Goal: Task Accomplishment & Management: Manage account settings

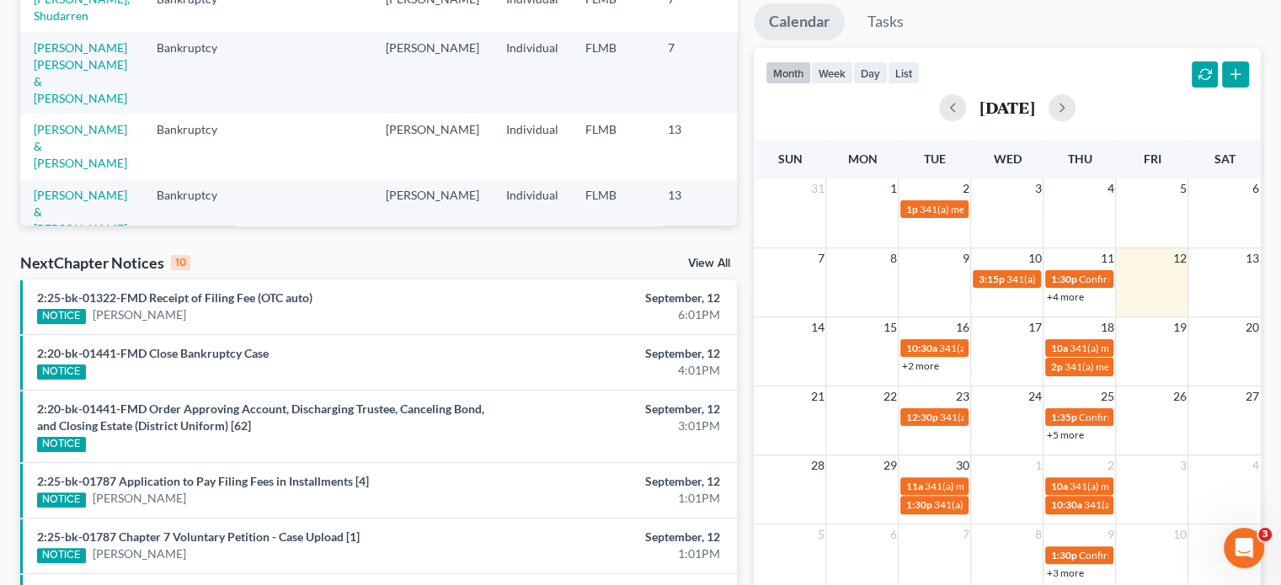
scroll to position [337, 0]
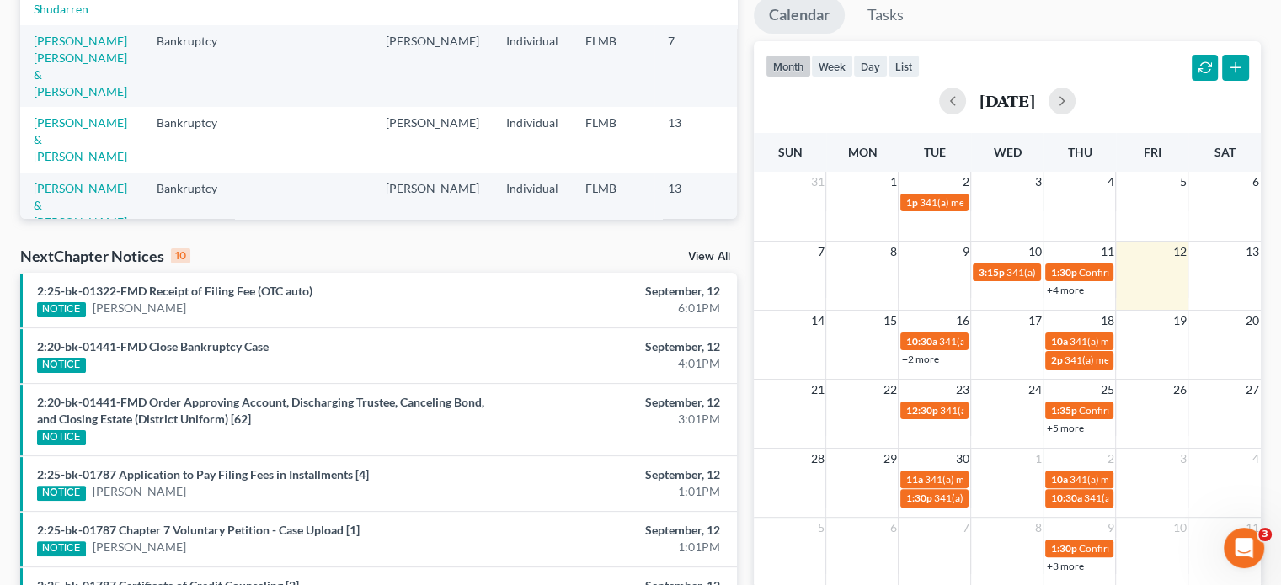
click at [929, 356] on link "+2 more" at bounding box center [919, 359] width 37 height 13
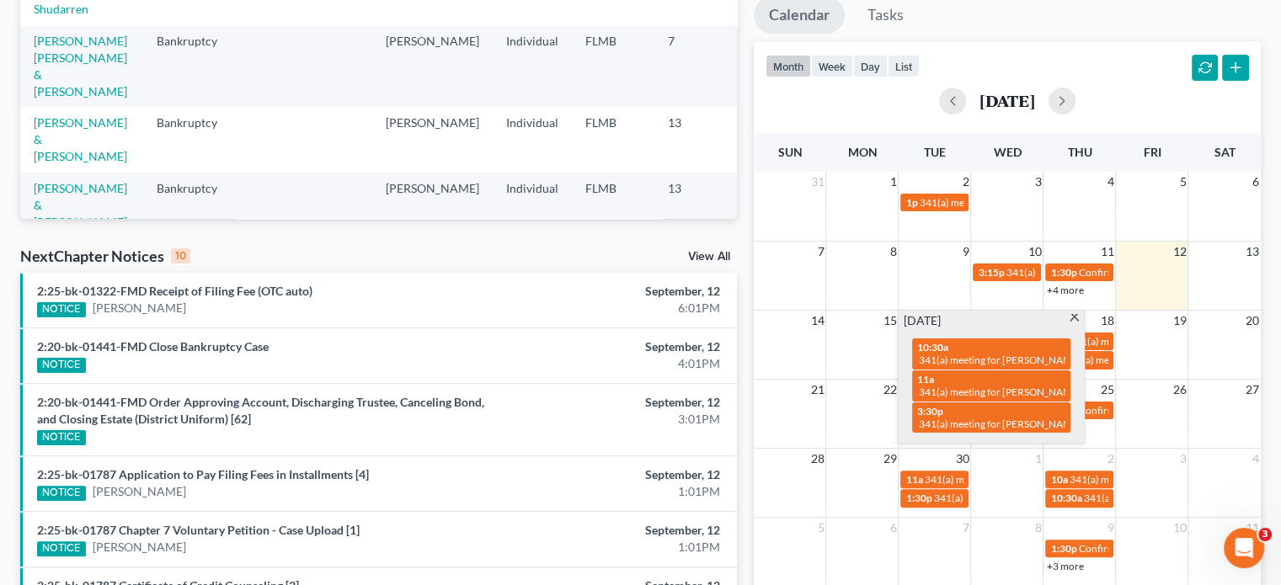
click at [1021, 72] on div "month week day list September 2025" at bounding box center [1008, 81] width 524 height 81
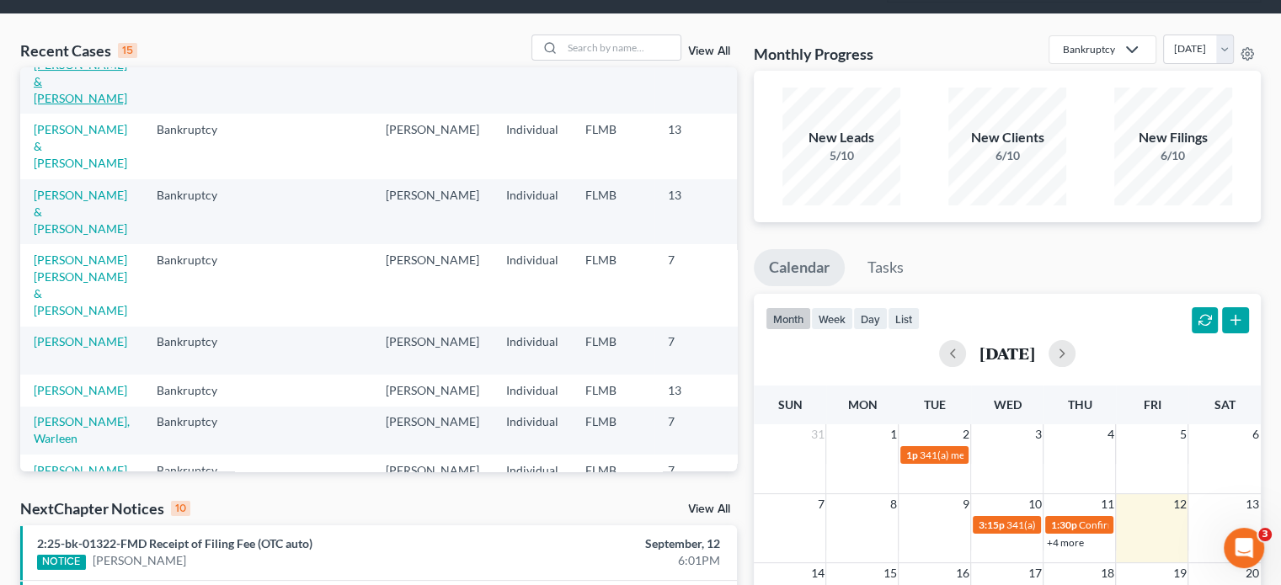
scroll to position [253, 0]
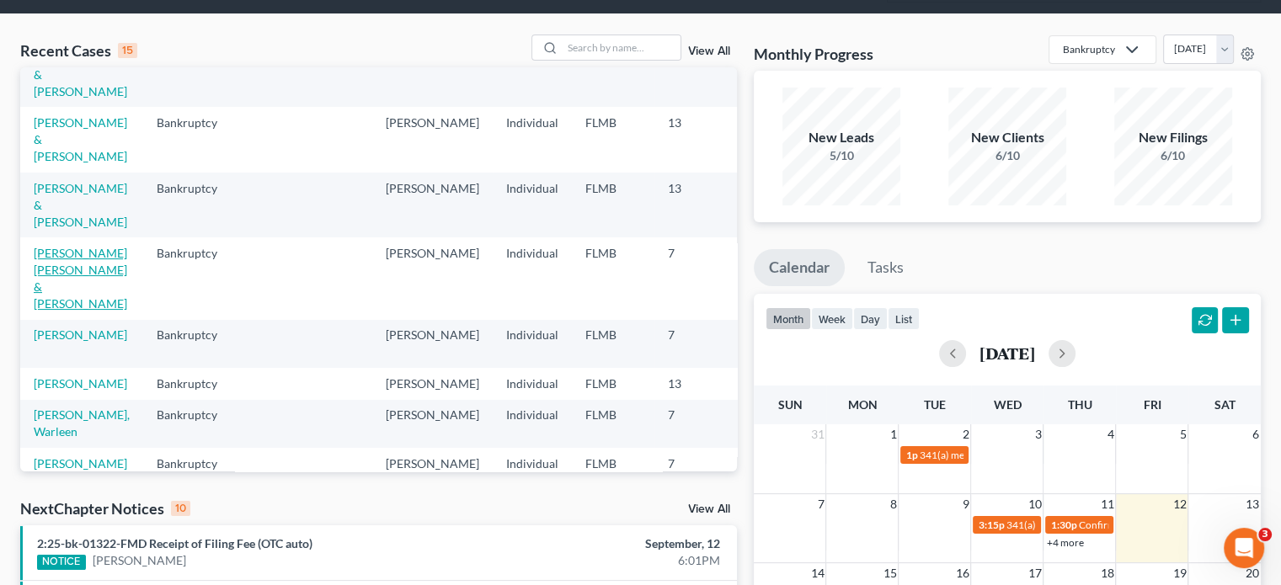
click at [73, 305] on link "Espinoza Saavedra, Fabian & Espinoza, Urania" at bounding box center [81, 278] width 94 height 65
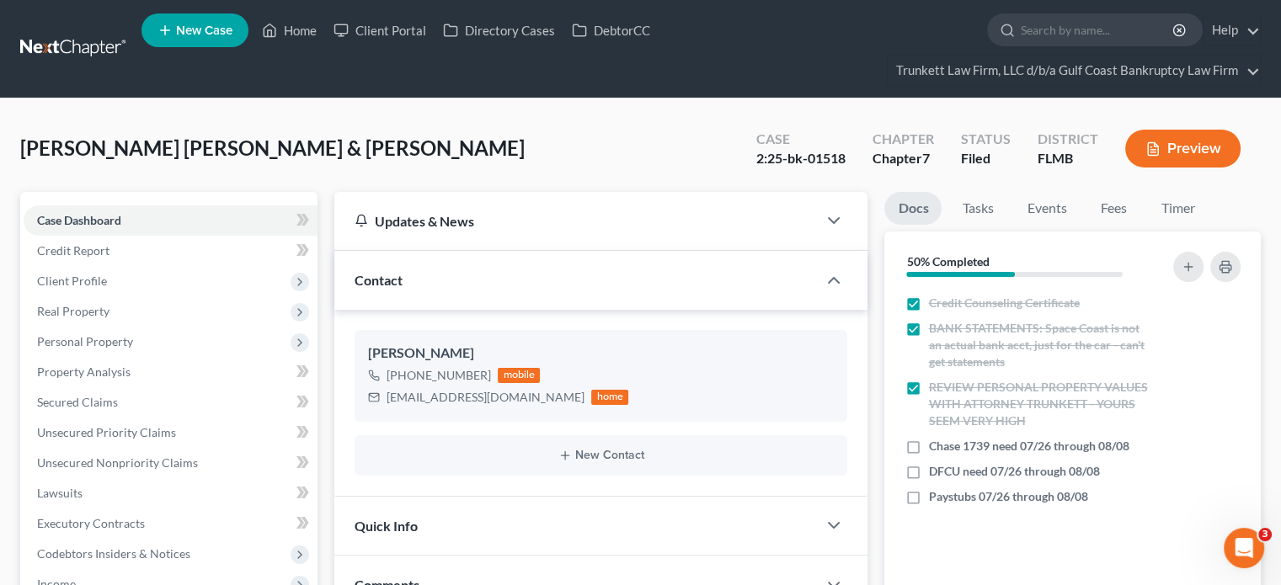
click at [82, 47] on link at bounding box center [74, 49] width 108 height 30
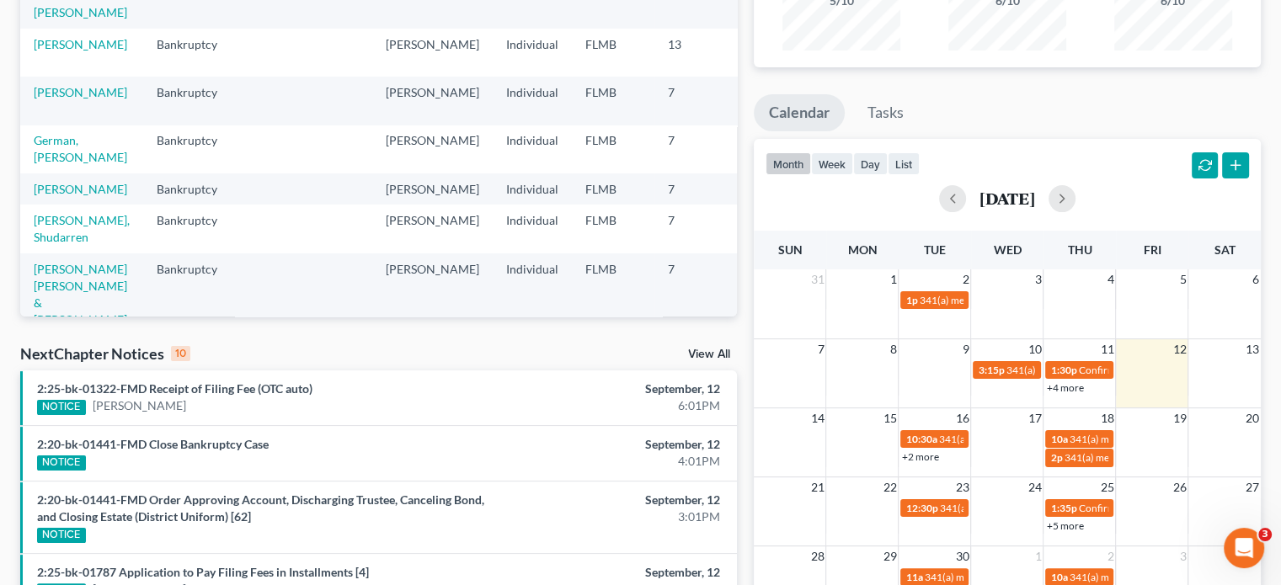
scroll to position [253, 0]
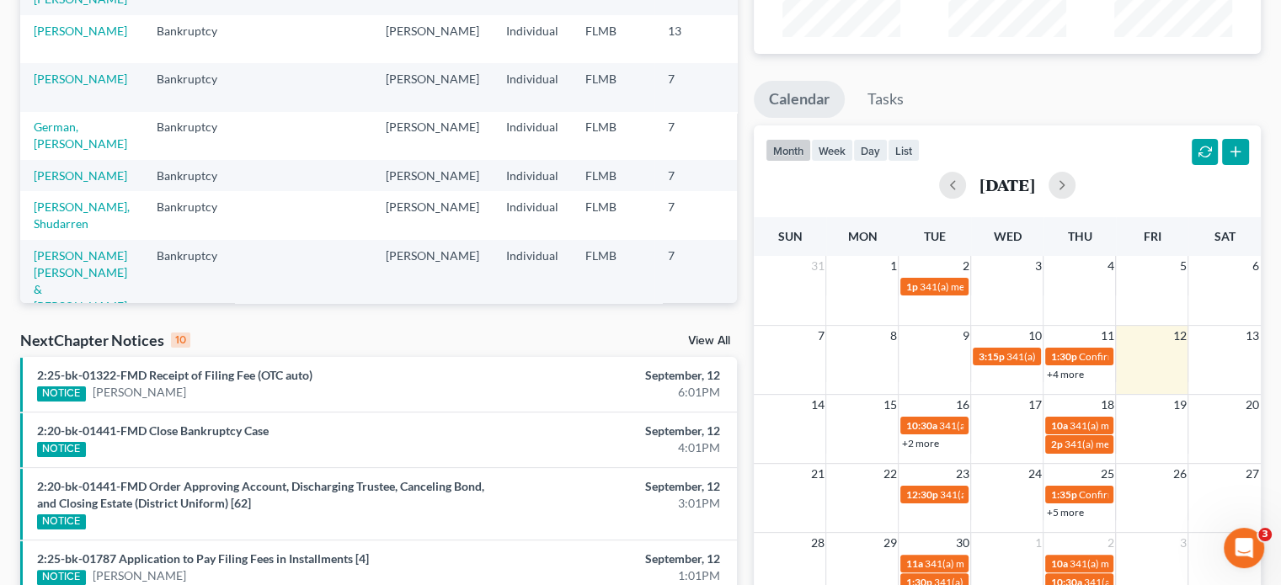
click at [933, 445] on link "+2 more" at bounding box center [919, 443] width 37 height 13
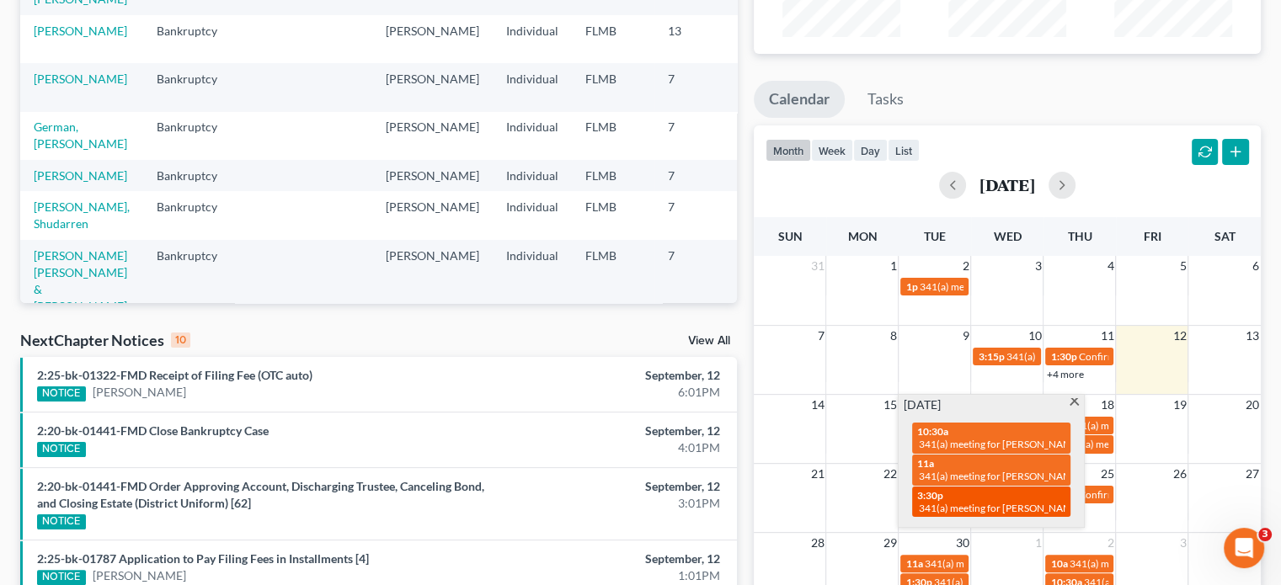
click at [955, 492] on div "3:30p 341(a) meeting for Fabian Espinoza Saavedra & Urania Espinoza" at bounding box center [991, 502] width 148 height 26
select select "Days"
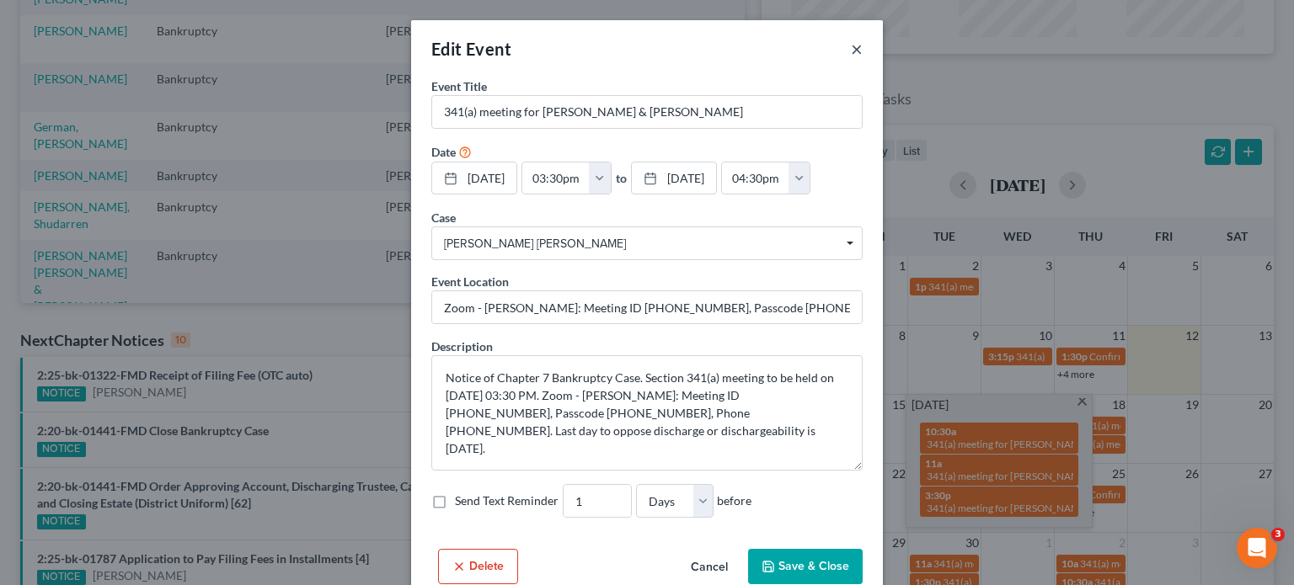
click at [852, 51] on button "×" at bounding box center [857, 49] width 12 height 20
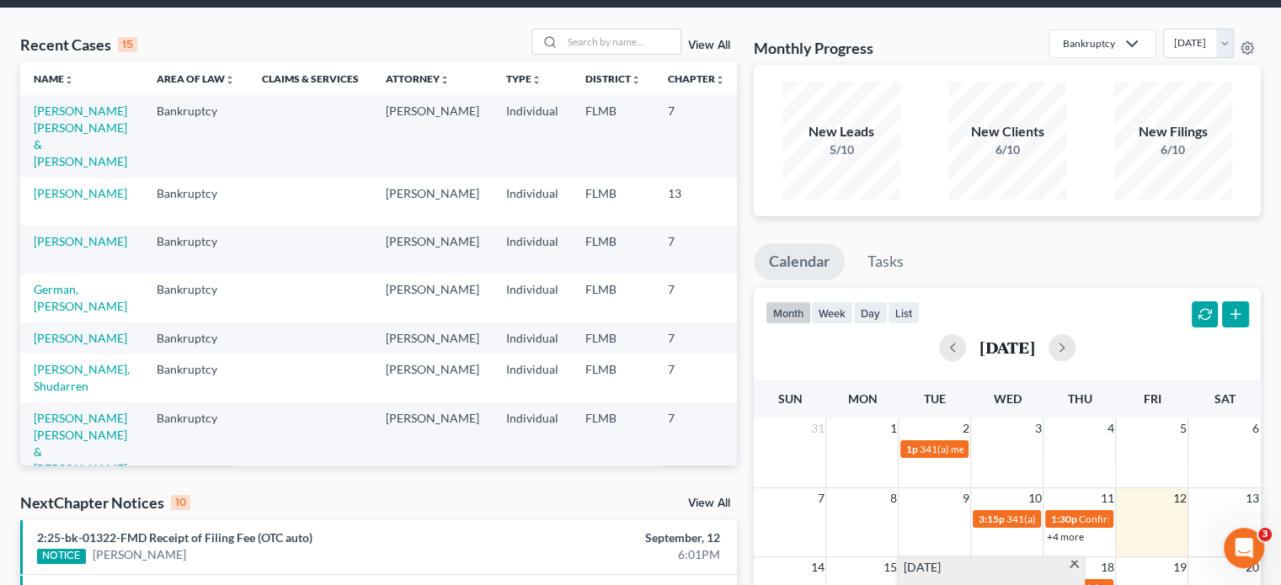
scroll to position [84, 0]
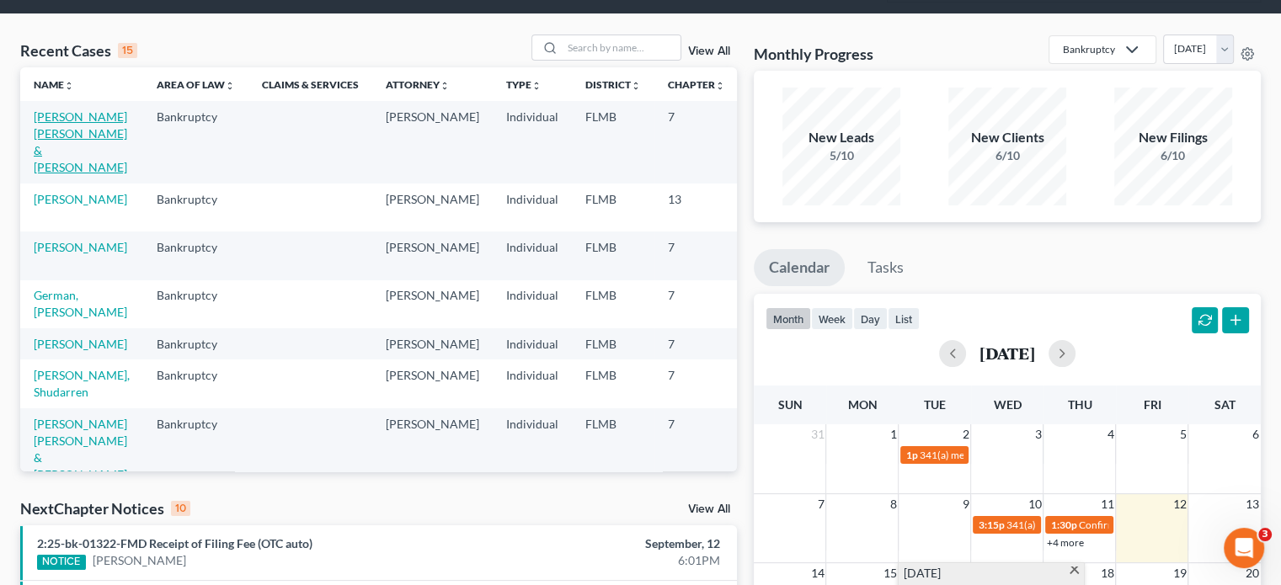
click at [72, 165] on link "Espinoza Saavedra, Fabian & Espinoza, Urania" at bounding box center [81, 142] width 94 height 65
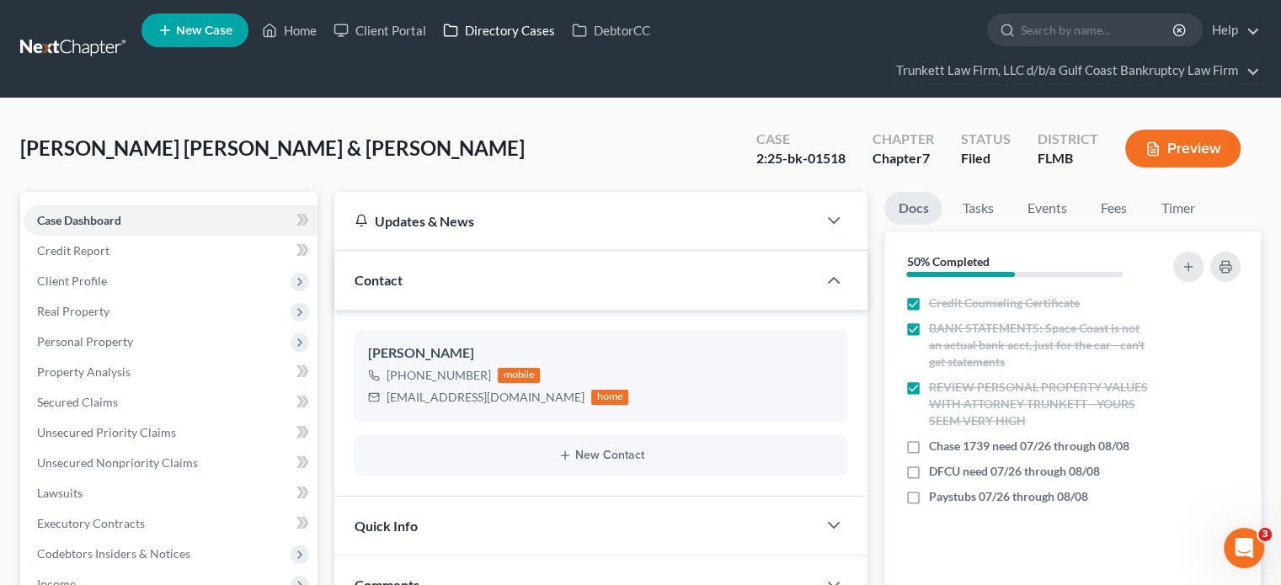
click at [475, 20] on link "Directory Cases" at bounding box center [499, 30] width 129 height 30
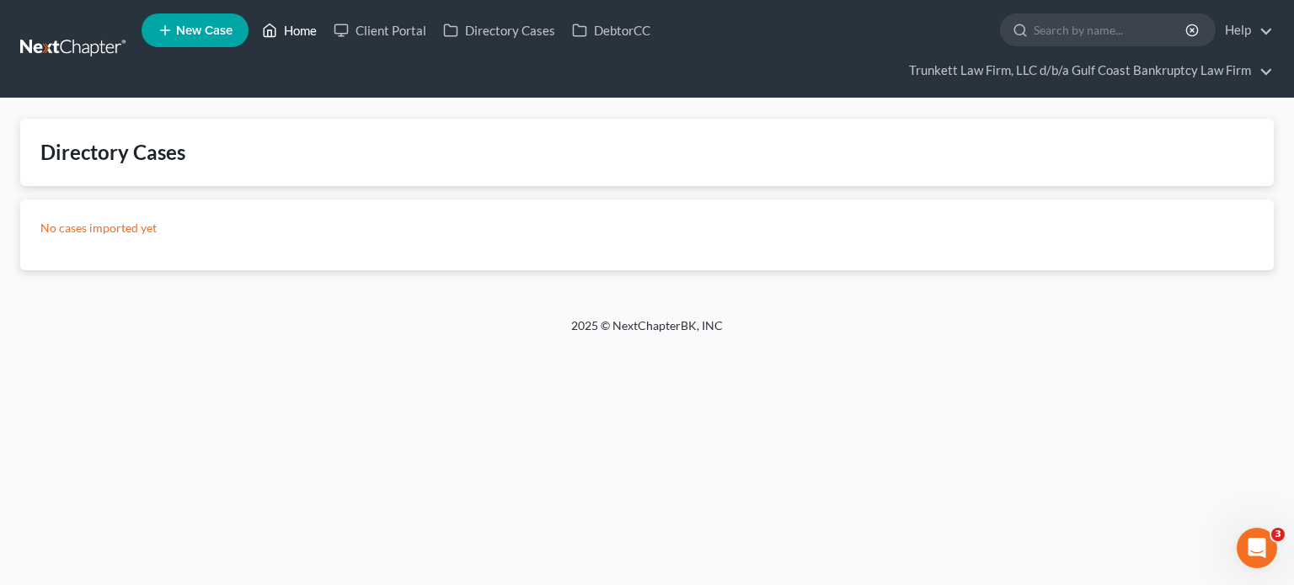
click at [276, 28] on icon at bounding box center [271, 30] width 12 height 13
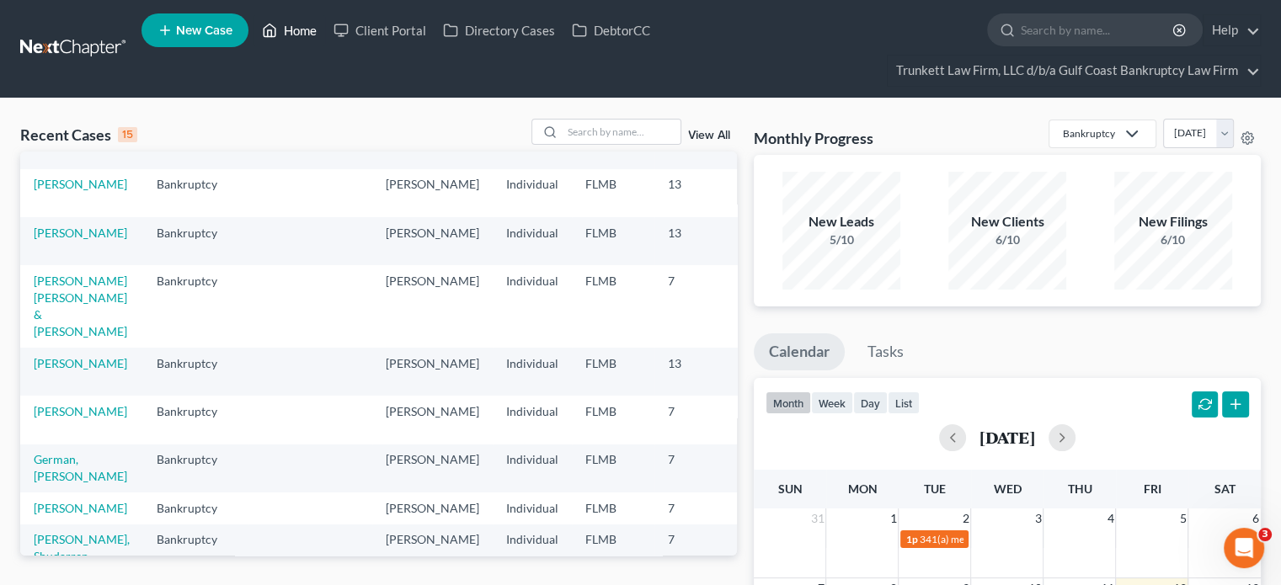
scroll to position [168, 0]
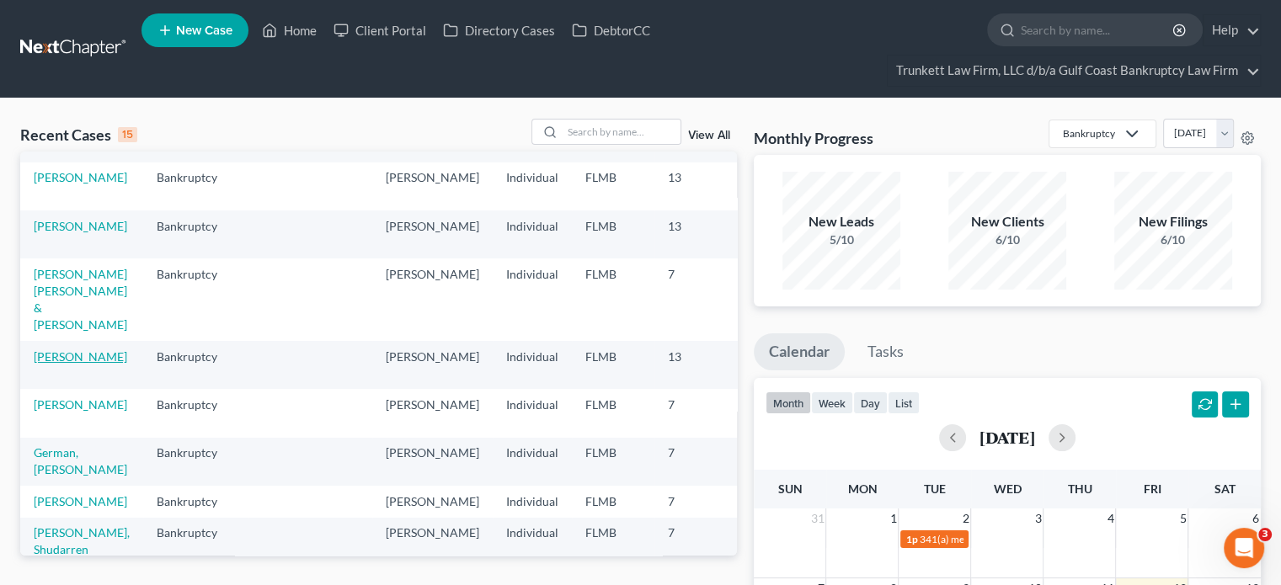
click at [49, 364] on link "Roteta Escobar, Miguel" at bounding box center [81, 357] width 94 height 14
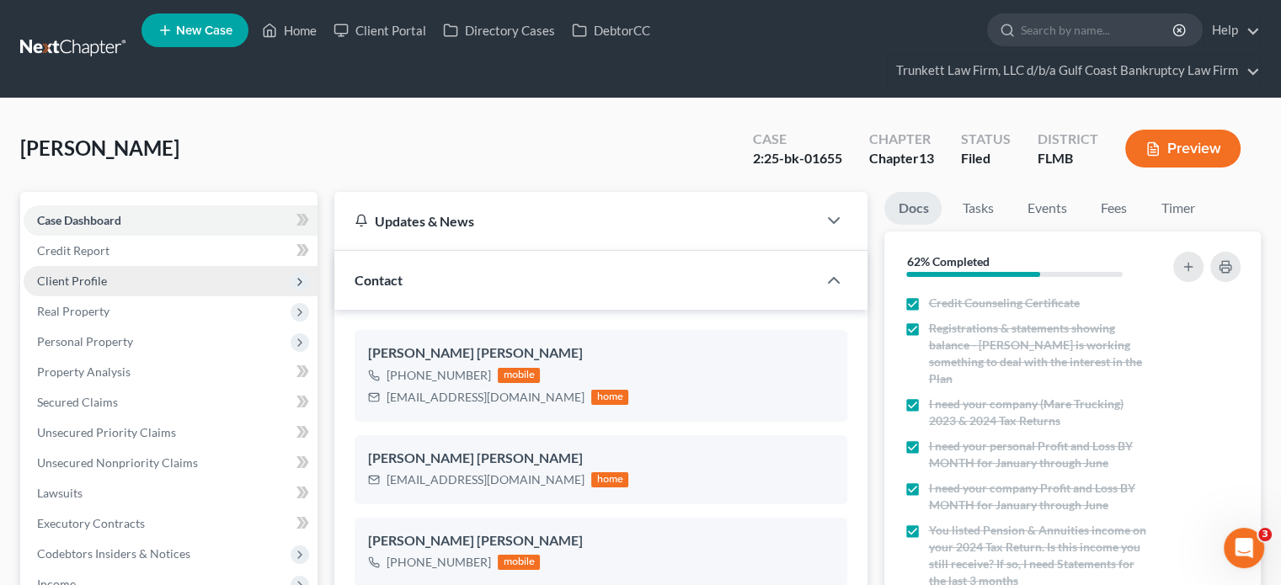
scroll to position [720, 0]
click at [363, 26] on link "Client Portal" at bounding box center [380, 30] width 110 height 30
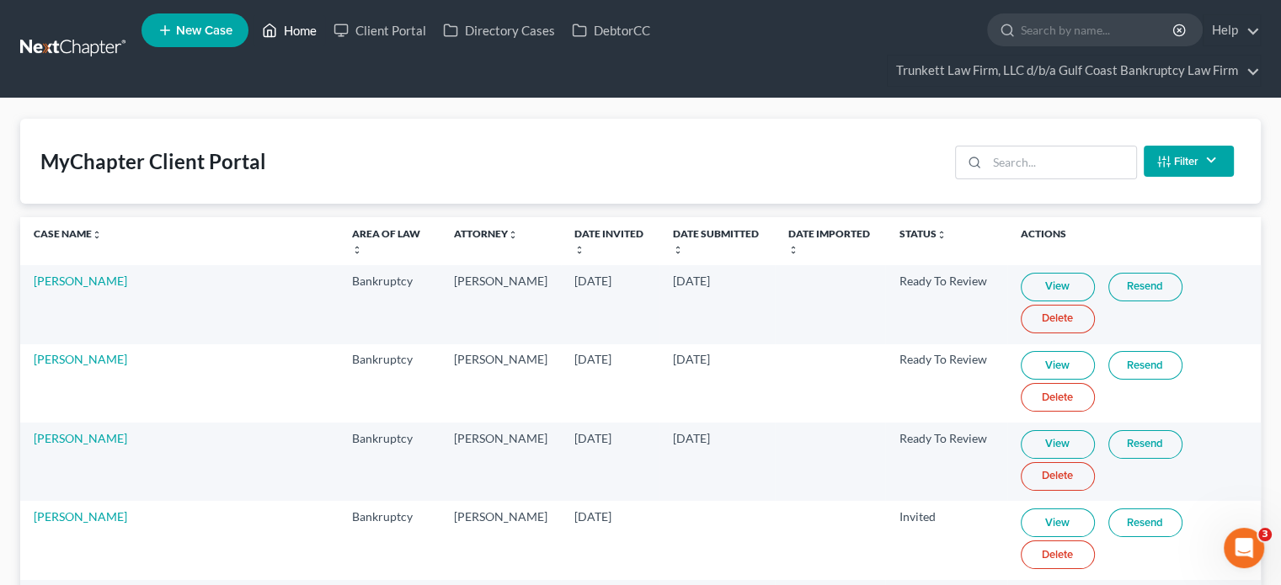
click at [263, 20] on link "Home" at bounding box center [290, 30] width 72 height 30
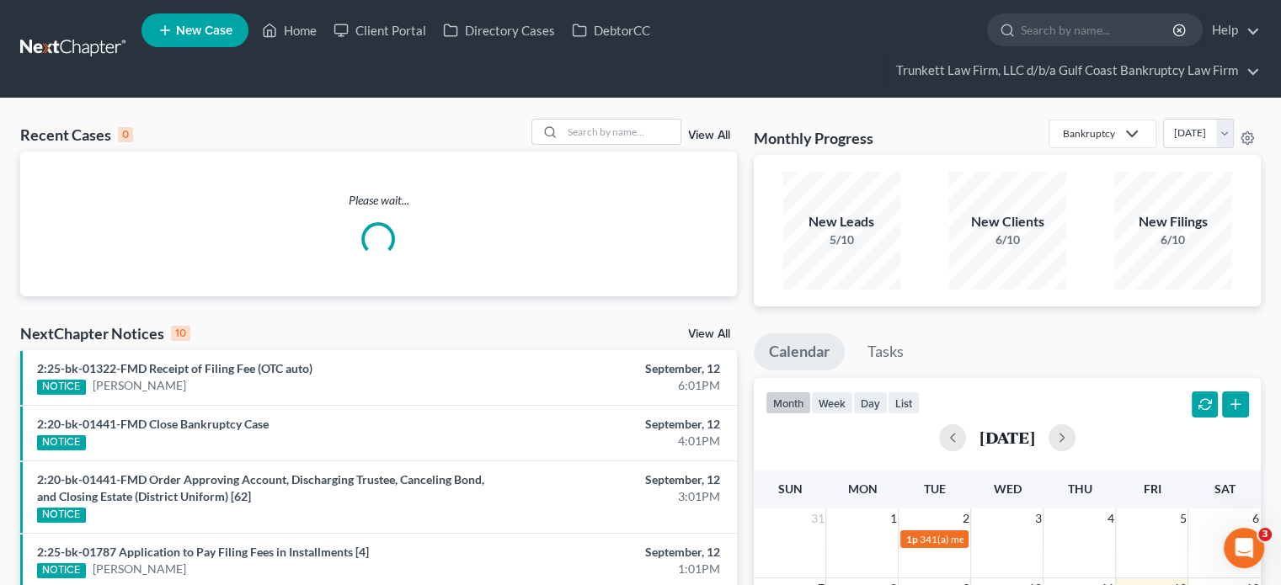
click at [708, 128] on div "View All" at bounding box center [635, 132] width 206 height 26
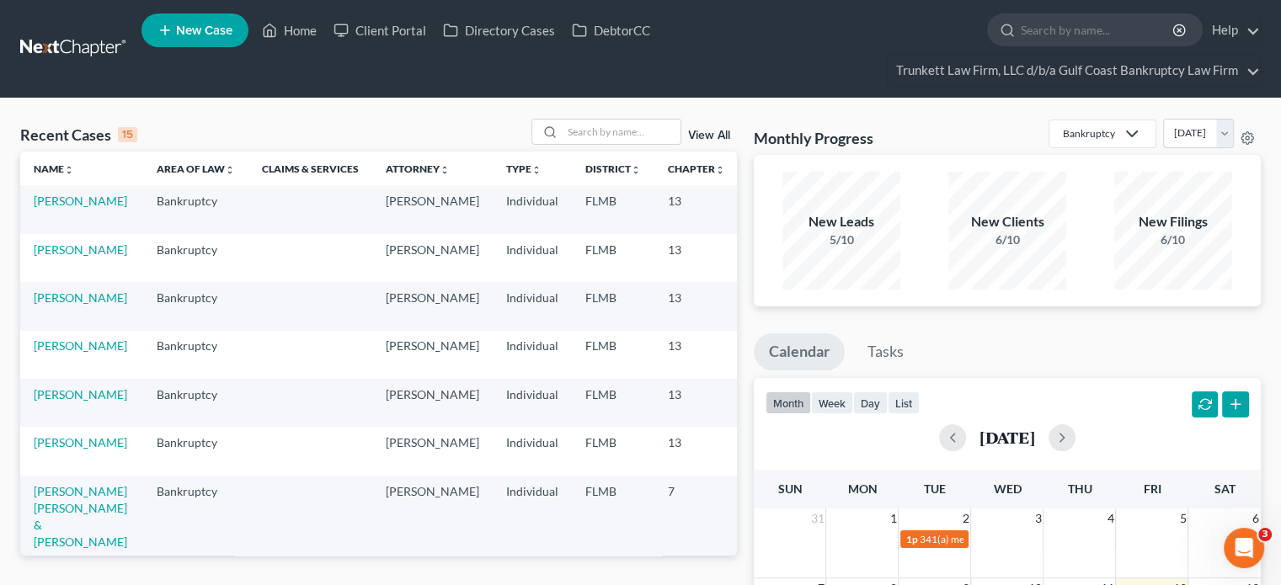
click at [707, 130] on link "View All" at bounding box center [709, 136] width 42 height 12
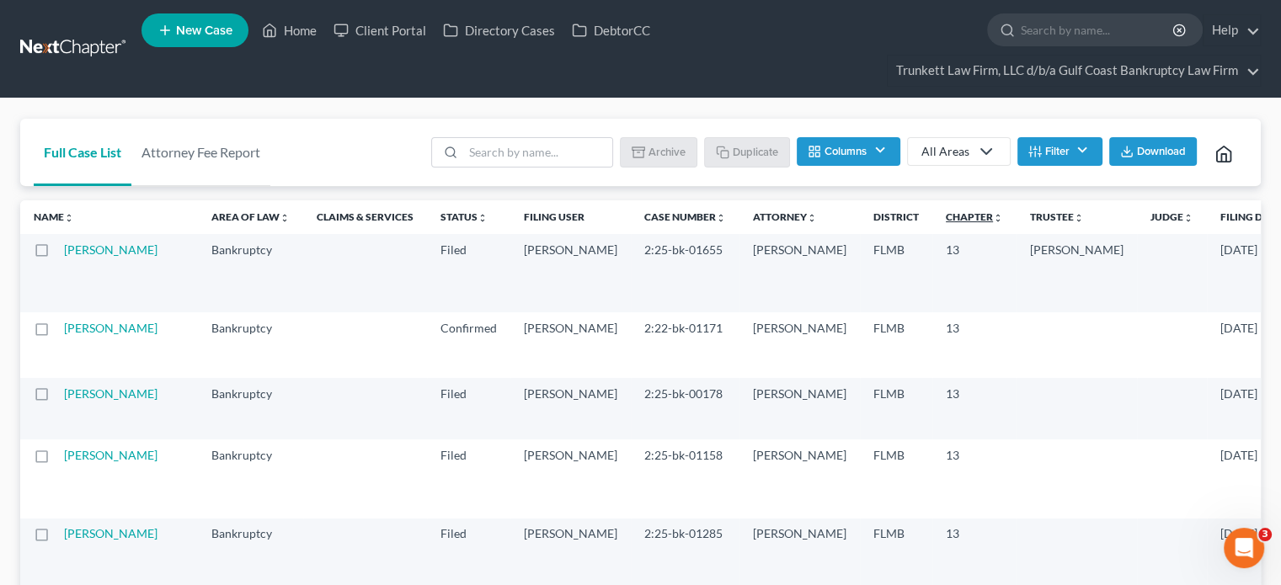
click at [946, 222] on link "Chapter unfold_more expand_more expand_less" at bounding box center [974, 217] width 57 height 13
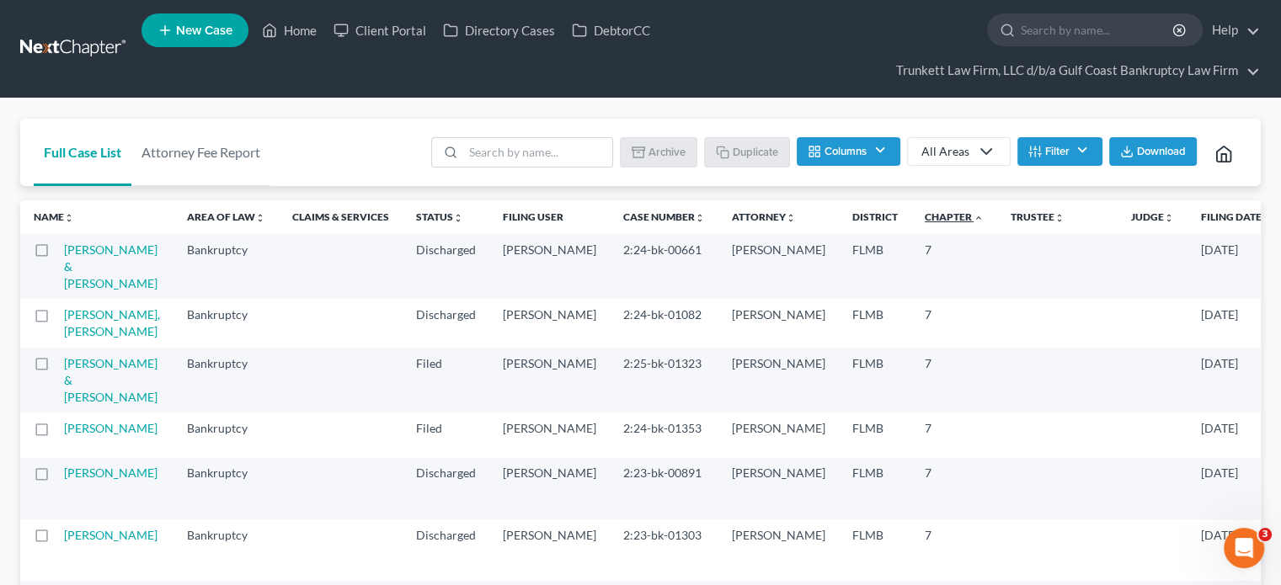
click at [925, 211] on link "Chapter unfold_more expand_more expand_less" at bounding box center [954, 217] width 59 height 13
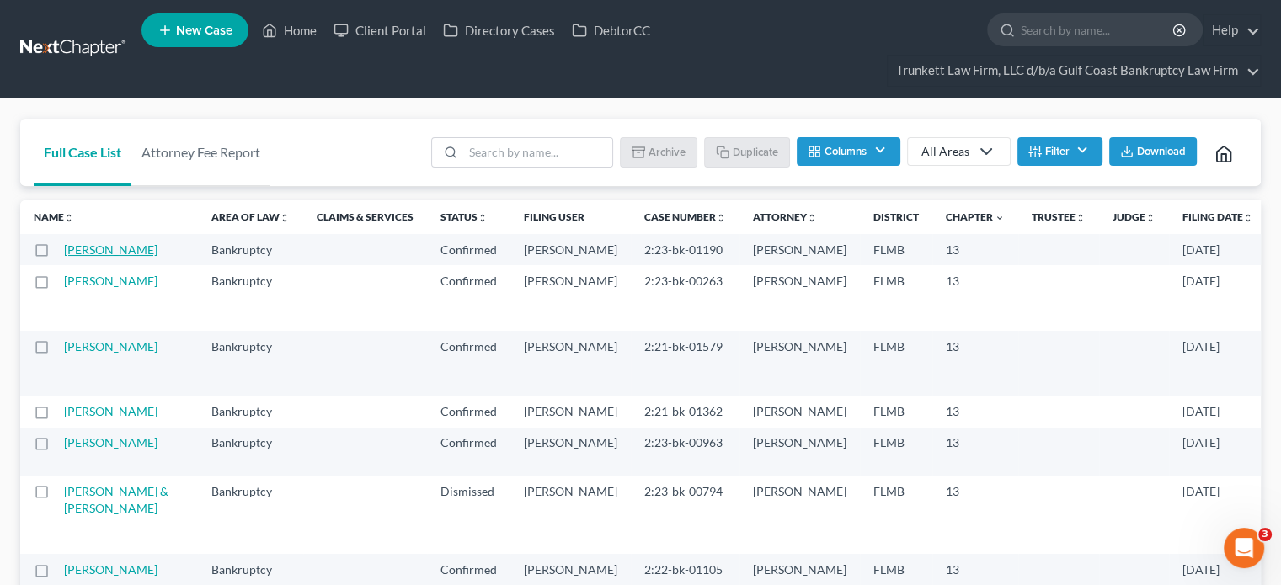
click at [83, 257] on link "Rust, Kenneth" at bounding box center [111, 250] width 94 height 14
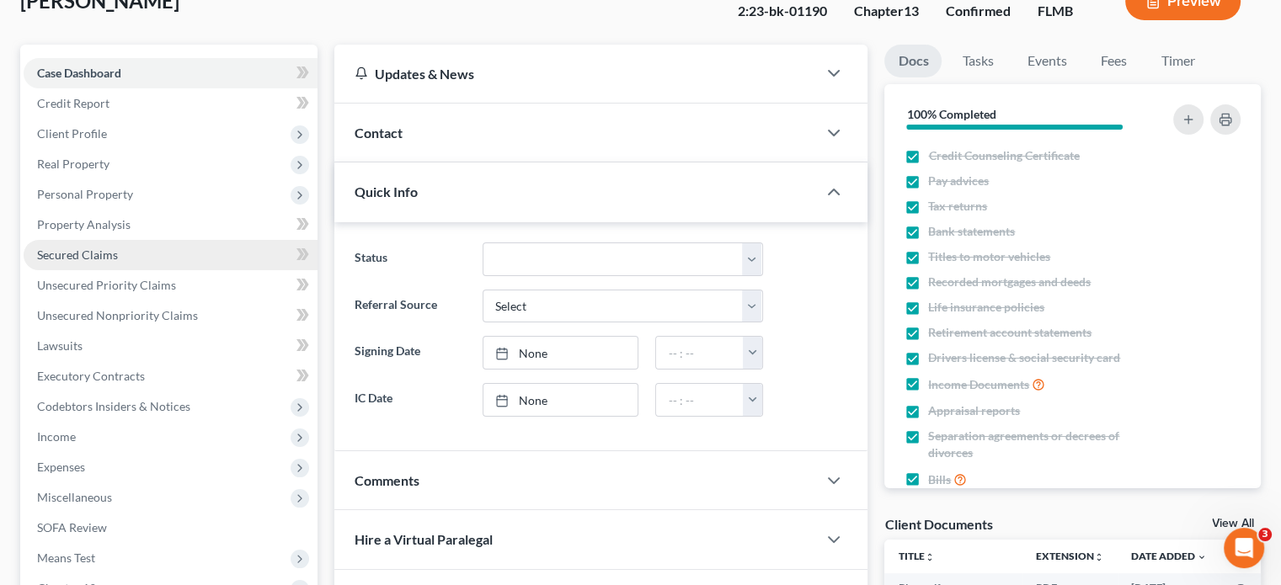
scroll to position [168, 0]
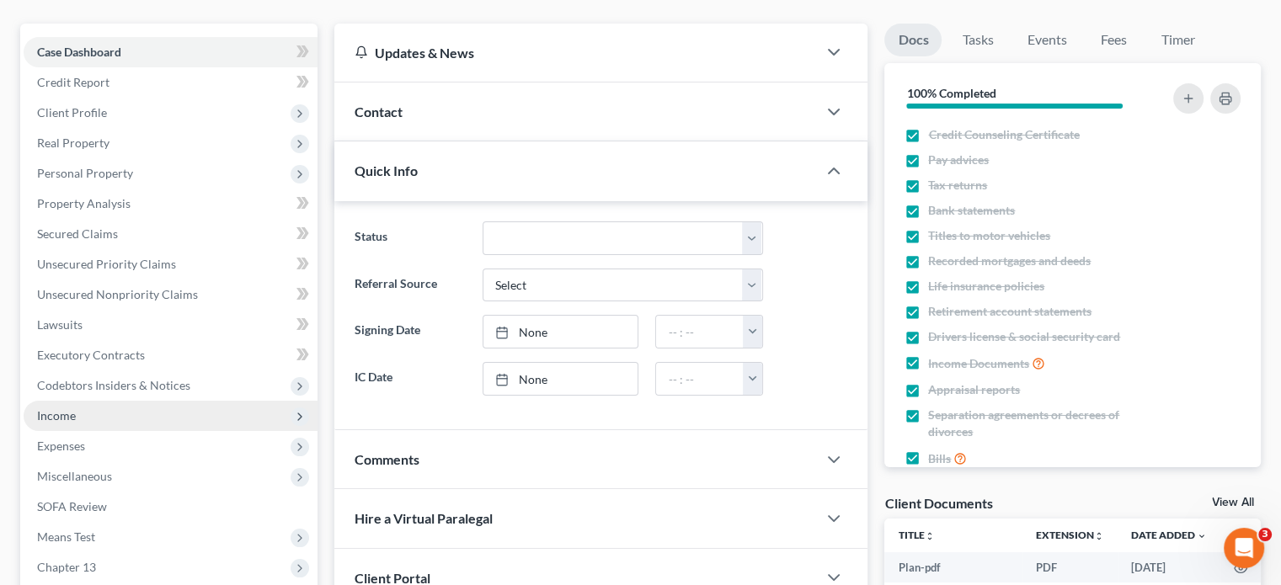
click at [142, 404] on span "Income" at bounding box center [171, 416] width 294 height 30
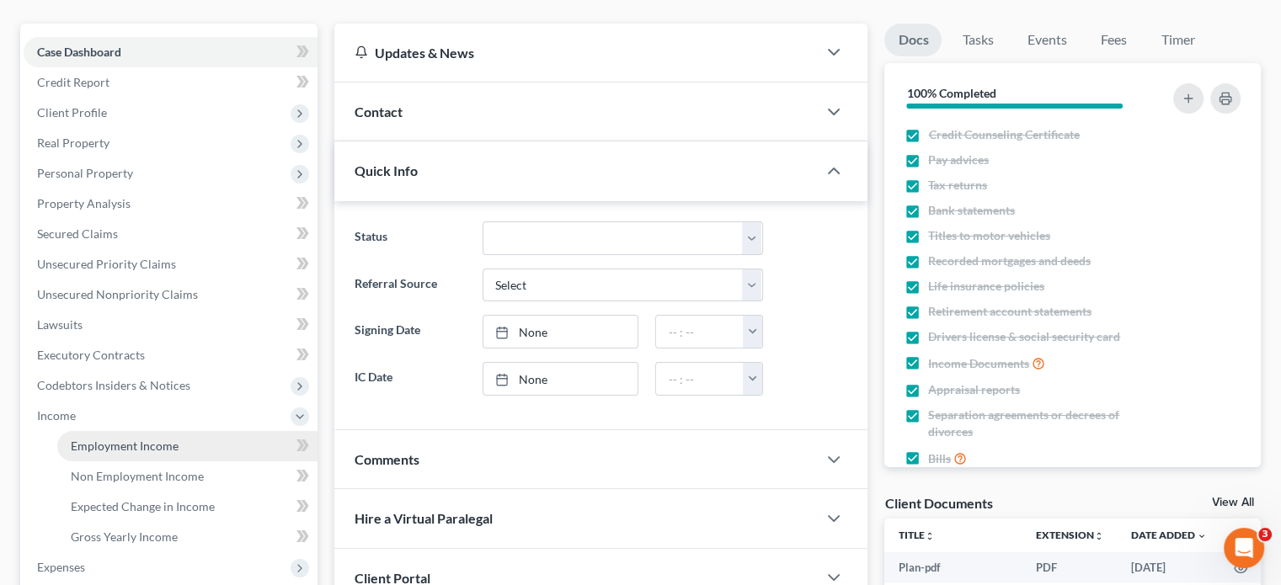
click at [148, 441] on span "Employment Income" at bounding box center [125, 446] width 108 height 14
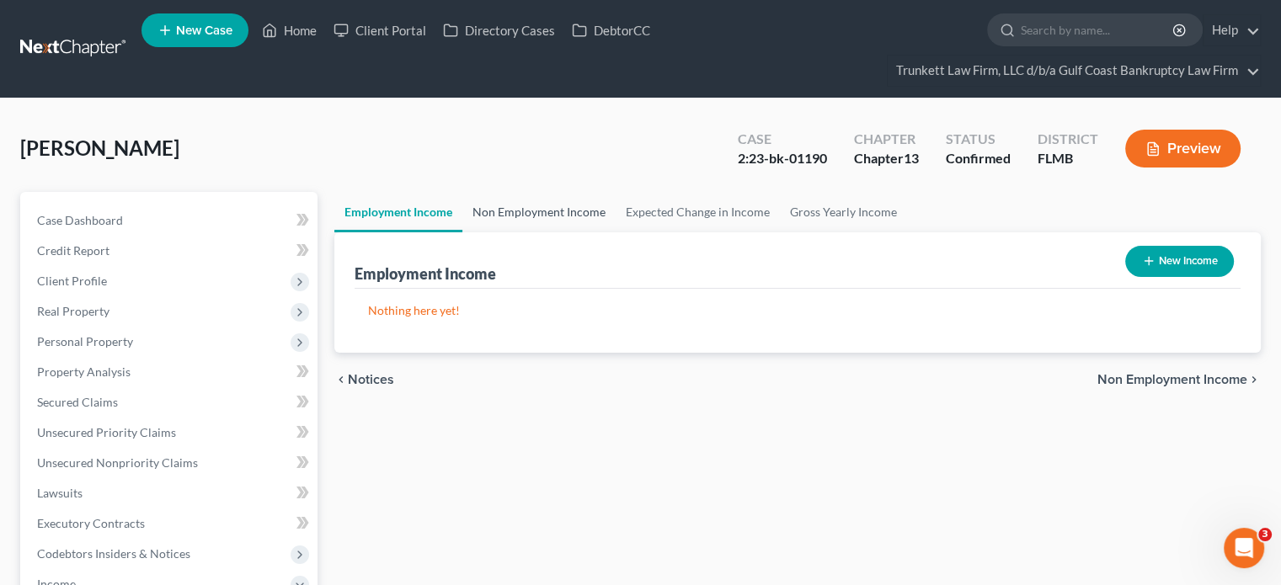
click at [532, 210] on link "Non Employment Income" at bounding box center [538, 212] width 153 height 40
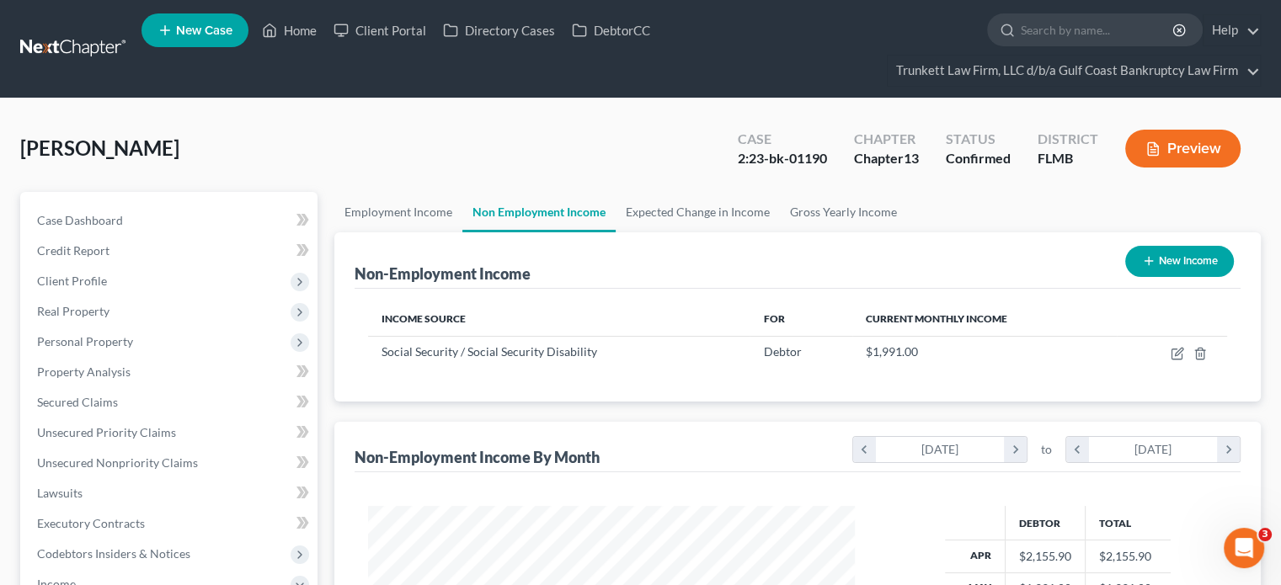
scroll to position [300, 520]
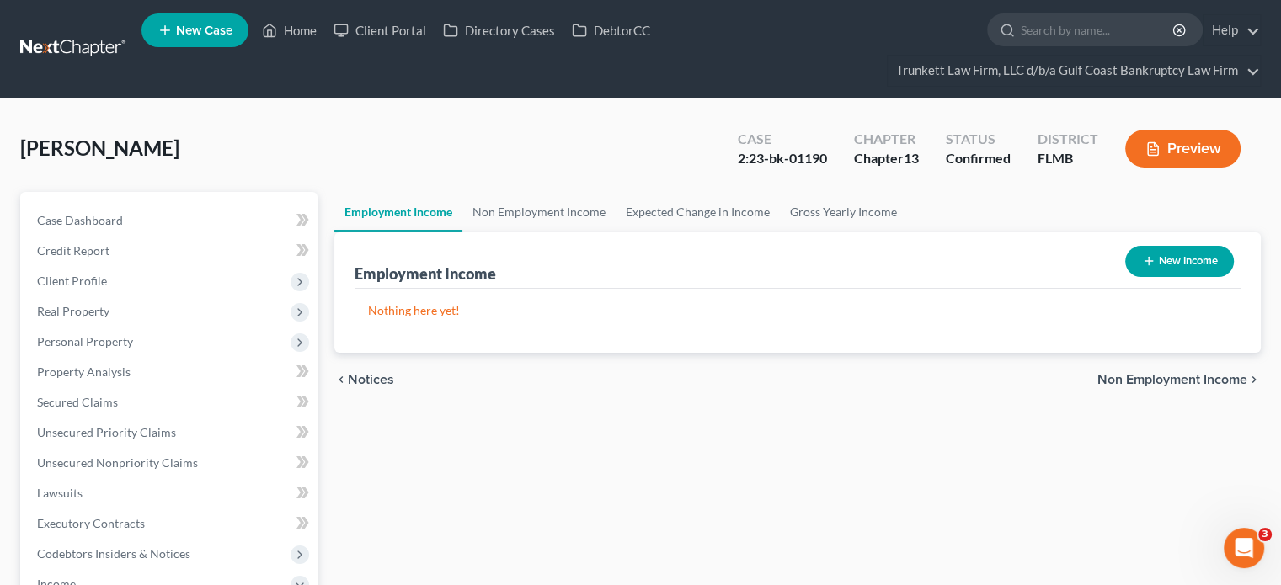
select select "0"
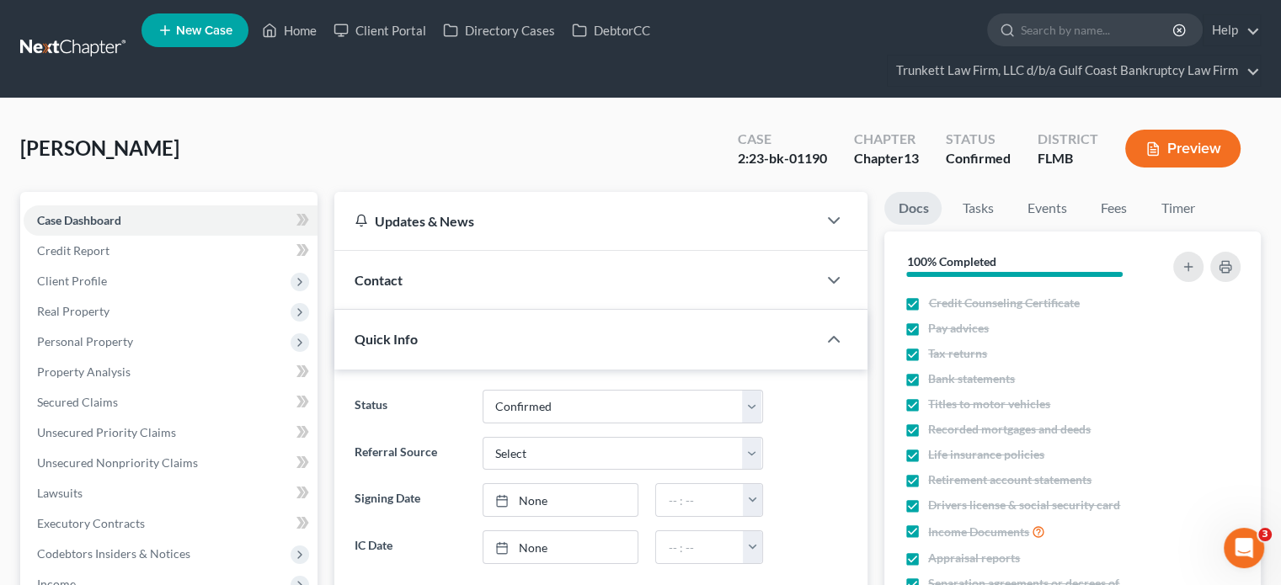
scroll to position [168, 0]
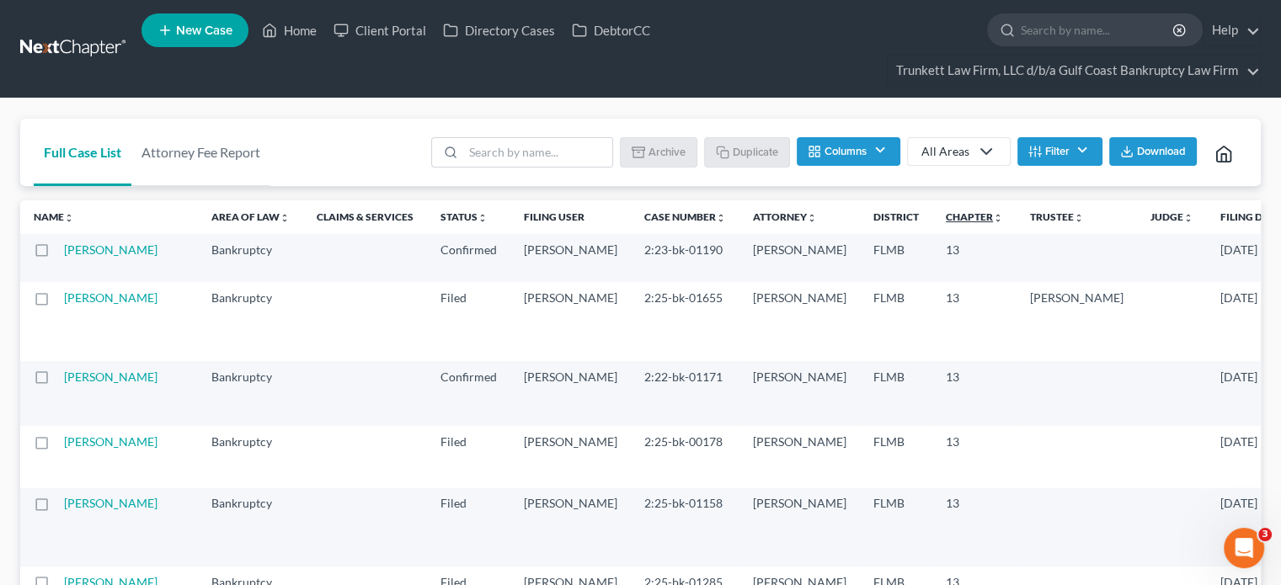
click at [946, 215] on link "Chapter unfold_more expand_more expand_less" at bounding box center [974, 217] width 57 height 13
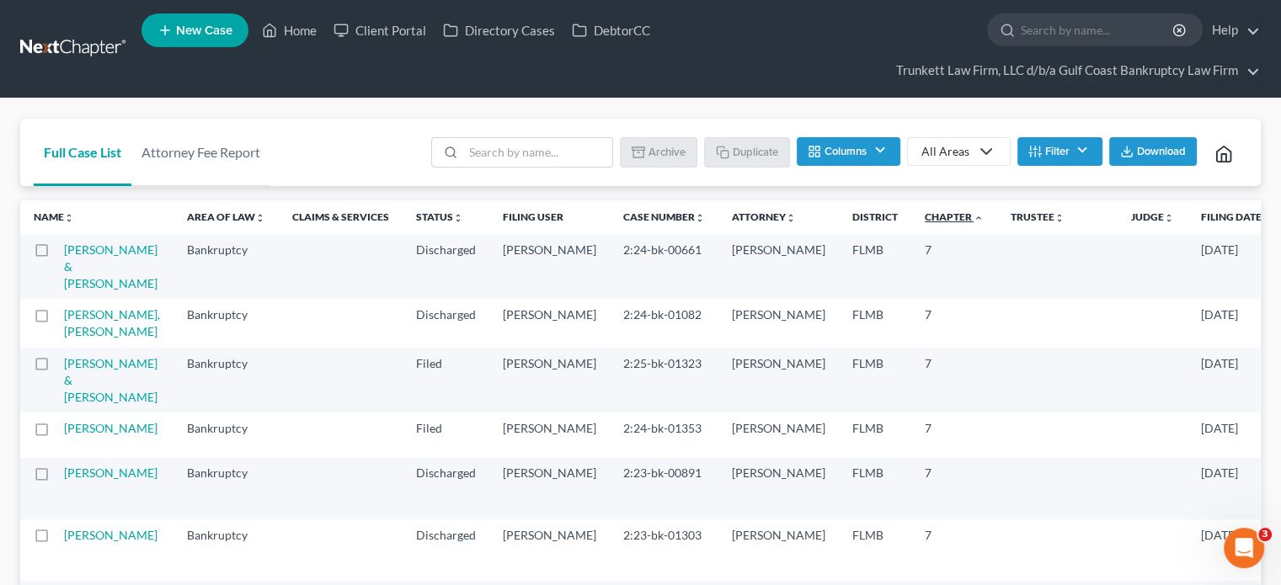
click at [925, 218] on link "Chapter unfold_more expand_more expand_less" at bounding box center [954, 217] width 59 height 13
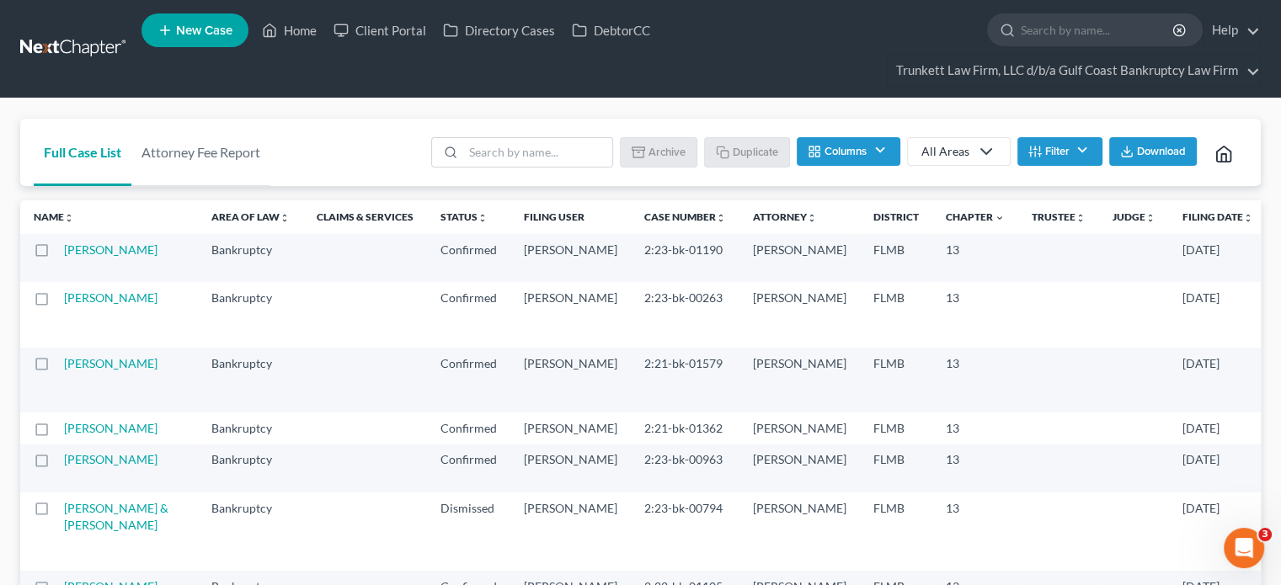
click at [1063, 134] on ul "Batch Download Archive Un-archive Duplicate Columns Attorney Case Number Area O…" at bounding box center [838, 154] width 820 height 40
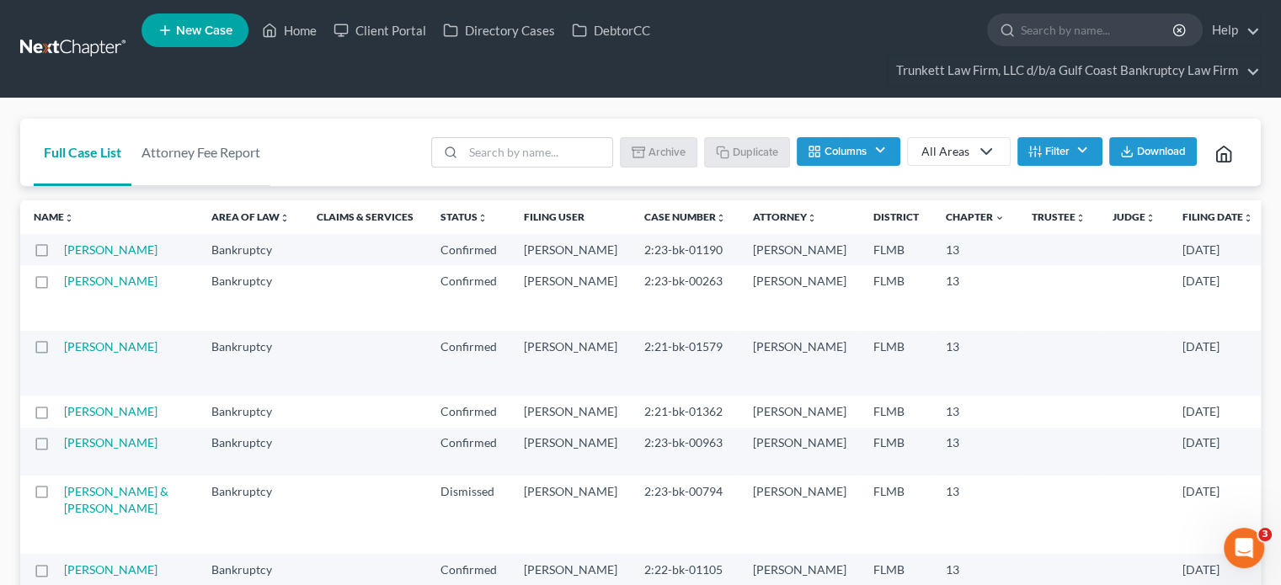
click at [1064, 147] on button "Filter" at bounding box center [1060, 151] width 85 height 29
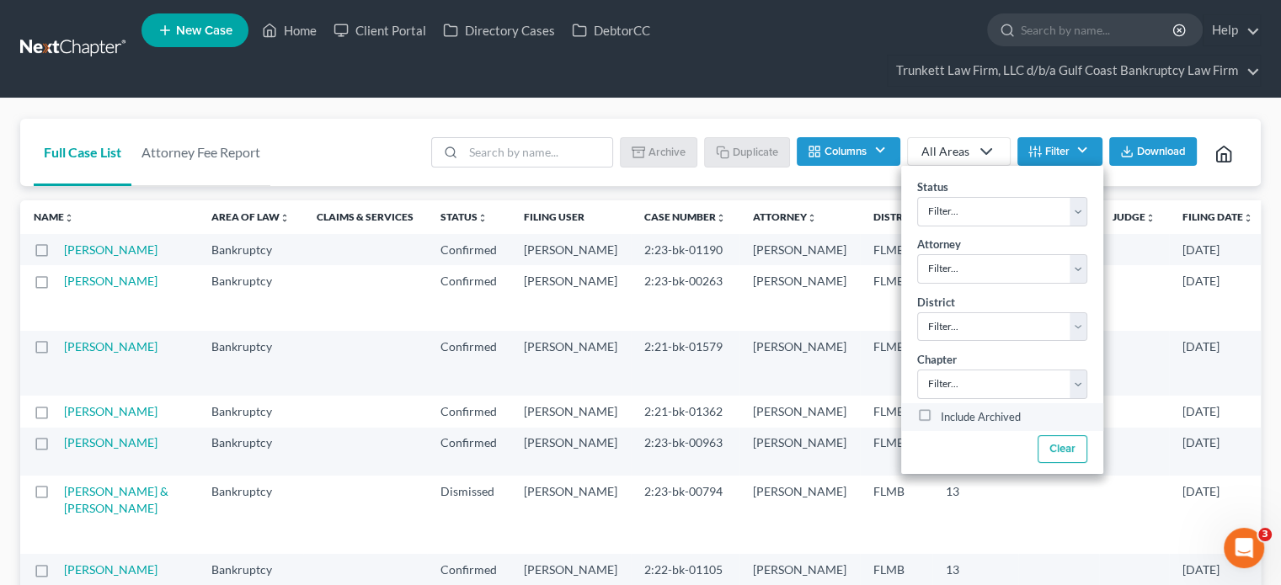
click at [936, 420] on div "Include Archived" at bounding box center [1002, 418] width 170 height 20
click at [941, 409] on label "Include Archived" at bounding box center [981, 418] width 80 height 20
click at [948, 409] on input "Include Archived" at bounding box center [953, 413] width 11 height 11
checkbox input "true"
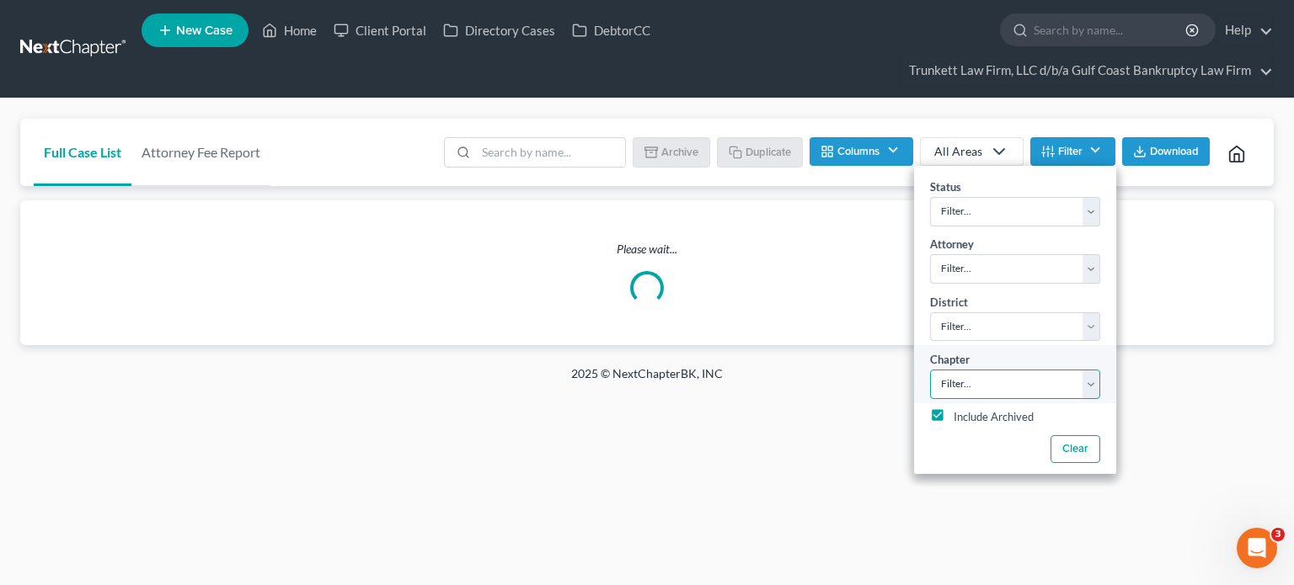
click at [1087, 381] on select "Filter... 7 11 13" at bounding box center [1015, 384] width 170 height 29
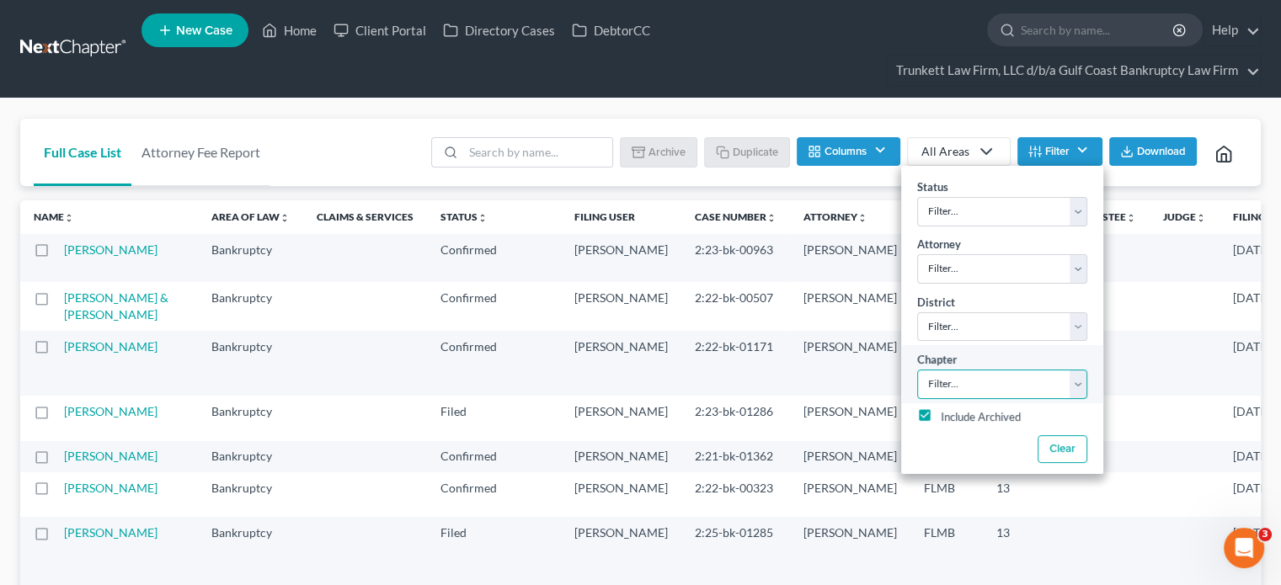
select select "2"
click at [917, 370] on select "Filter... 7 11 13" at bounding box center [1002, 384] width 170 height 29
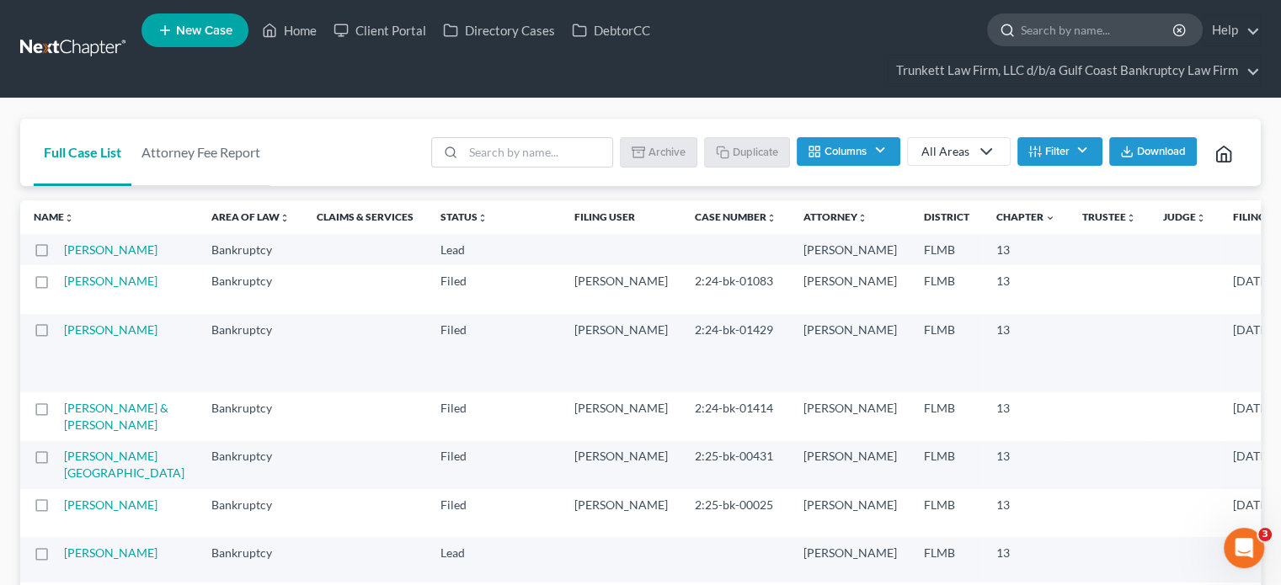
click at [1034, 26] on input "search" at bounding box center [1098, 29] width 154 height 31
click at [573, 160] on input "search" at bounding box center [537, 152] width 149 height 29
type input "donaldson"
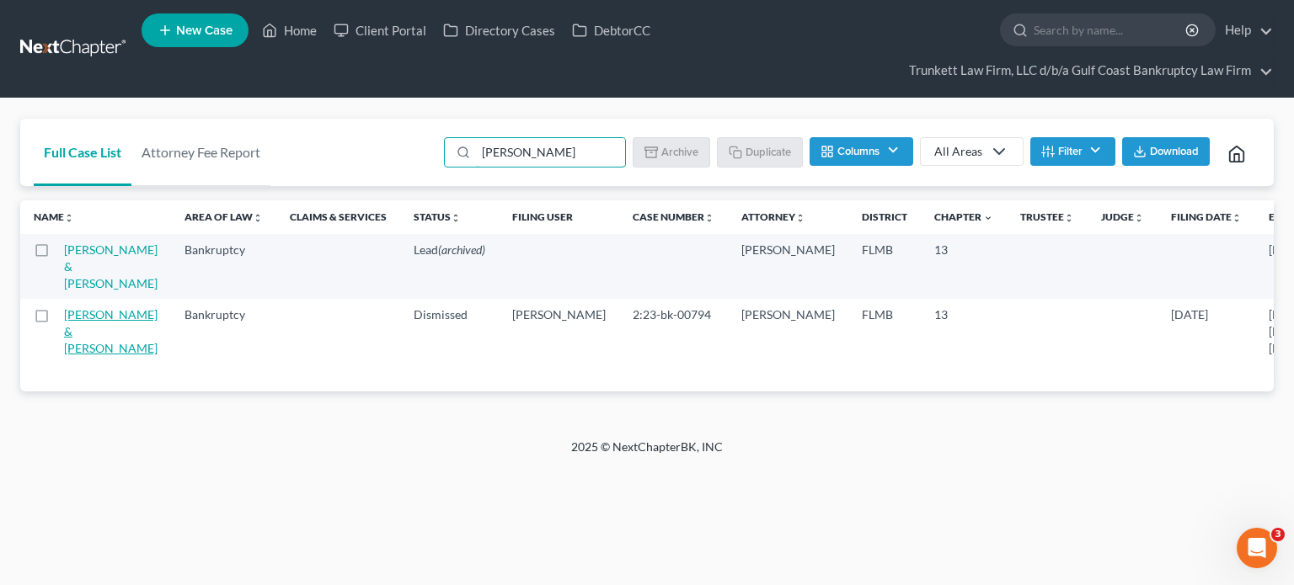
click at [94, 316] on link "Donaldson, Anthony & Carrie" at bounding box center [111, 331] width 94 height 48
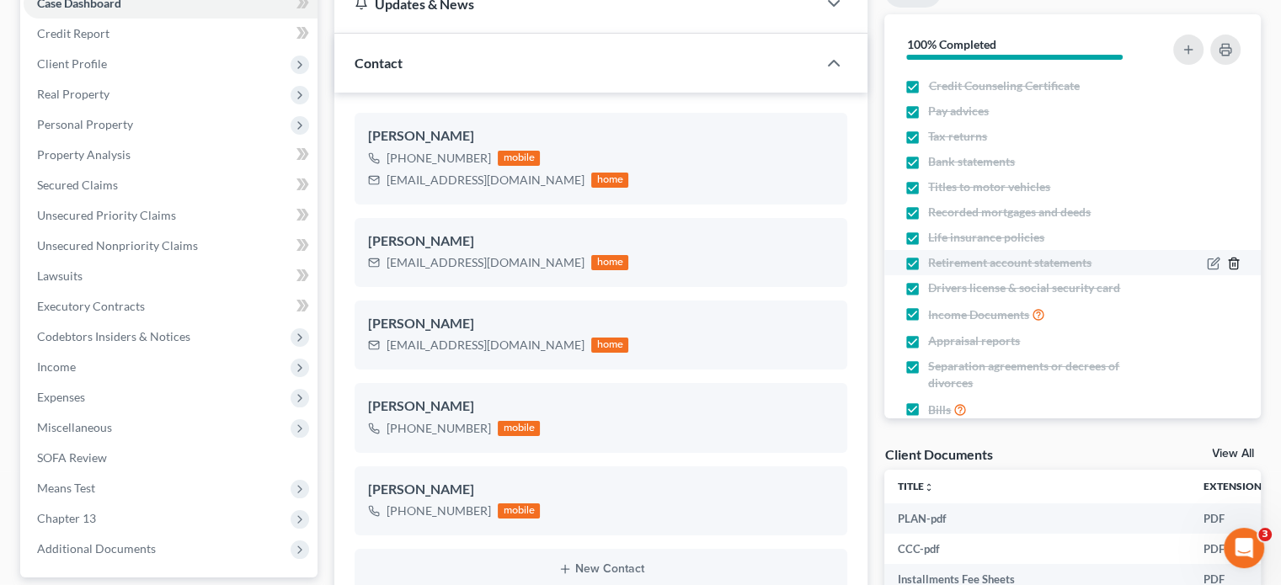
scroll to position [253, 0]
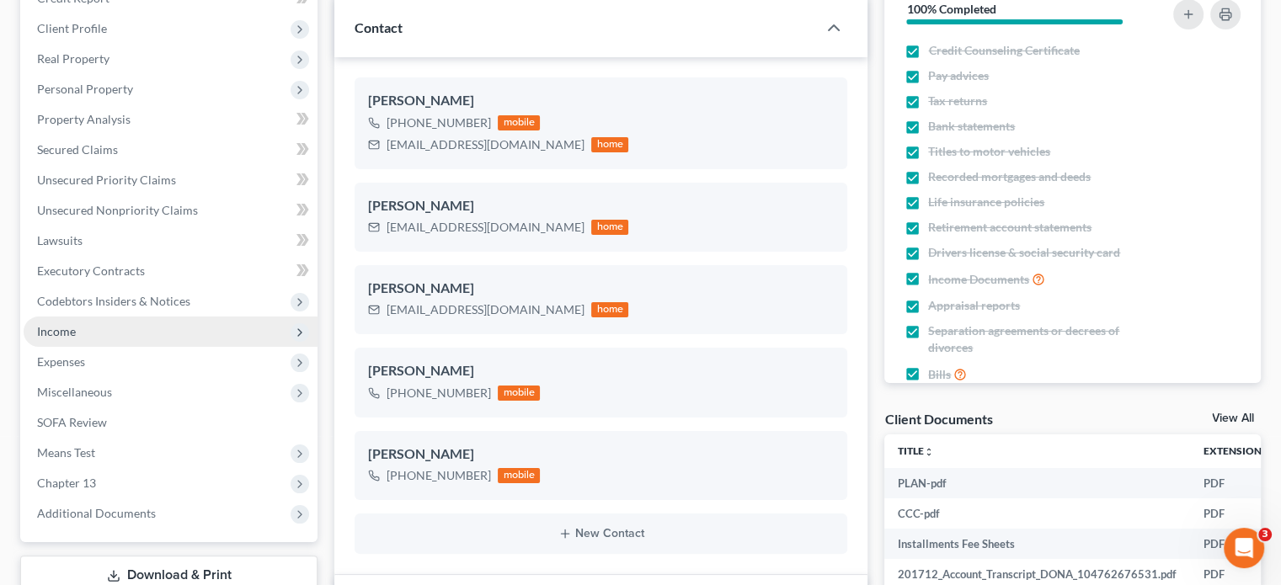
click at [44, 336] on span "Income" at bounding box center [56, 331] width 39 height 14
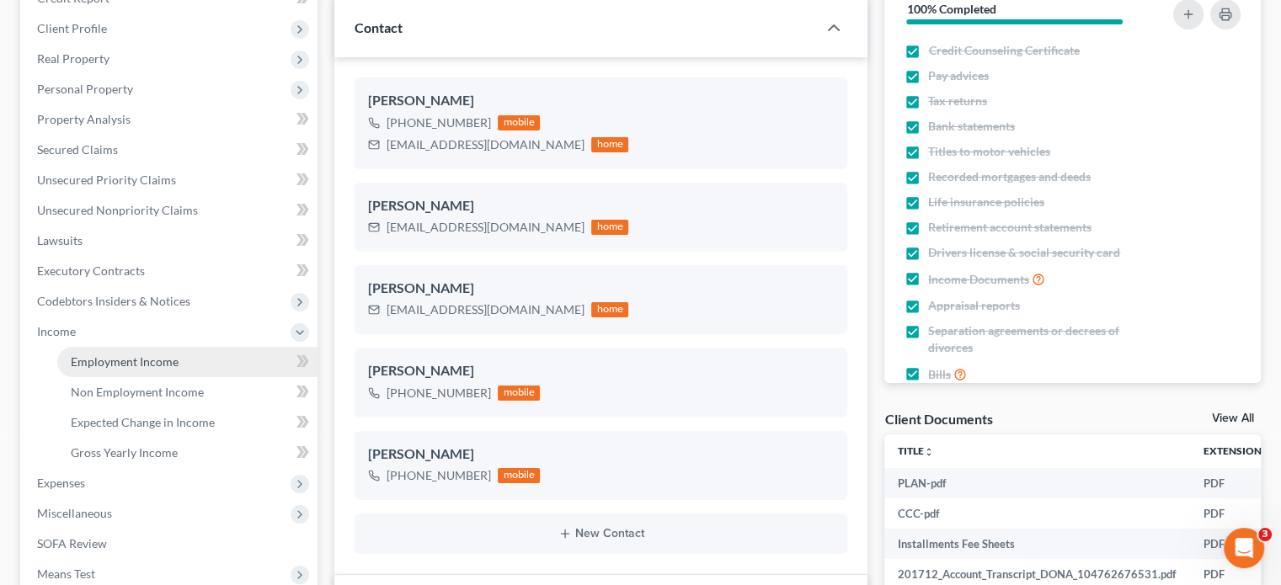
click at [174, 361] on span "Employment Income" at bounding box center [125, 362] width 108 height 14
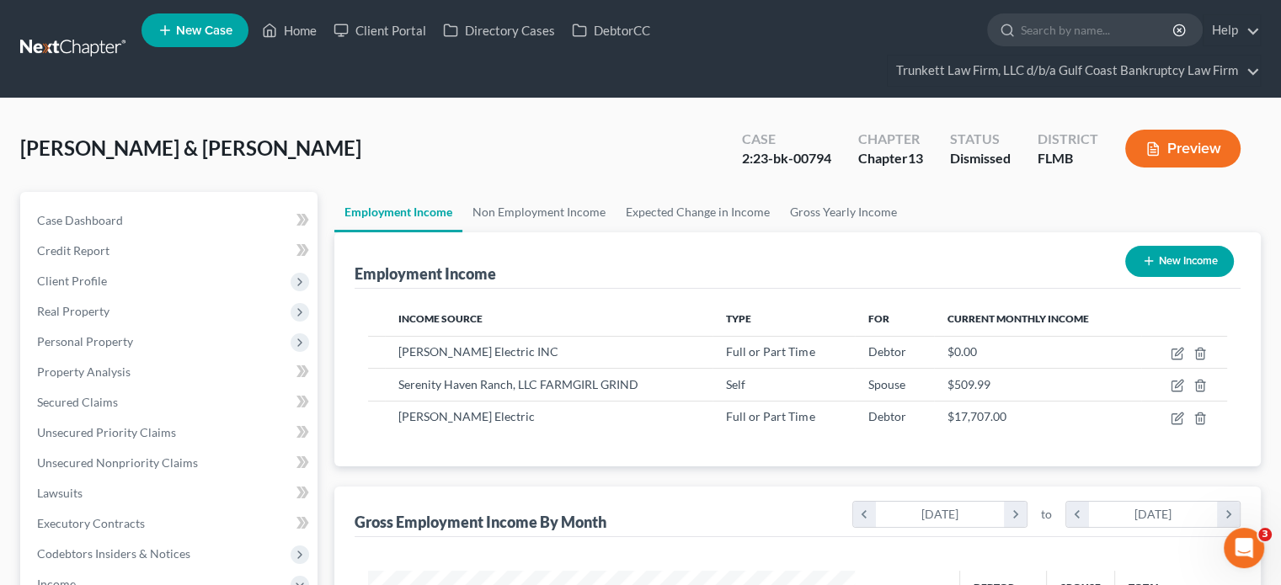
scroll to position [300, 520]
click at [531, 219] on link "Non Employment Income" at bounding box center [538, 212] width 153 height 40
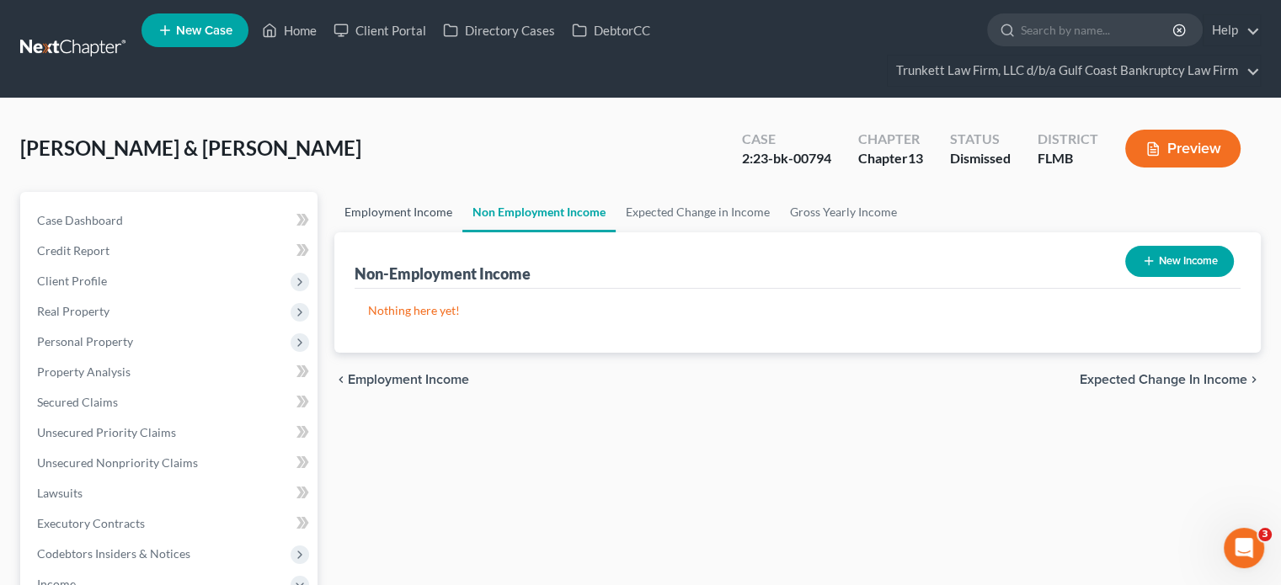
click at [431, 218] on link "Employment Income" at bounding box center [398, 212] width 128 height 40
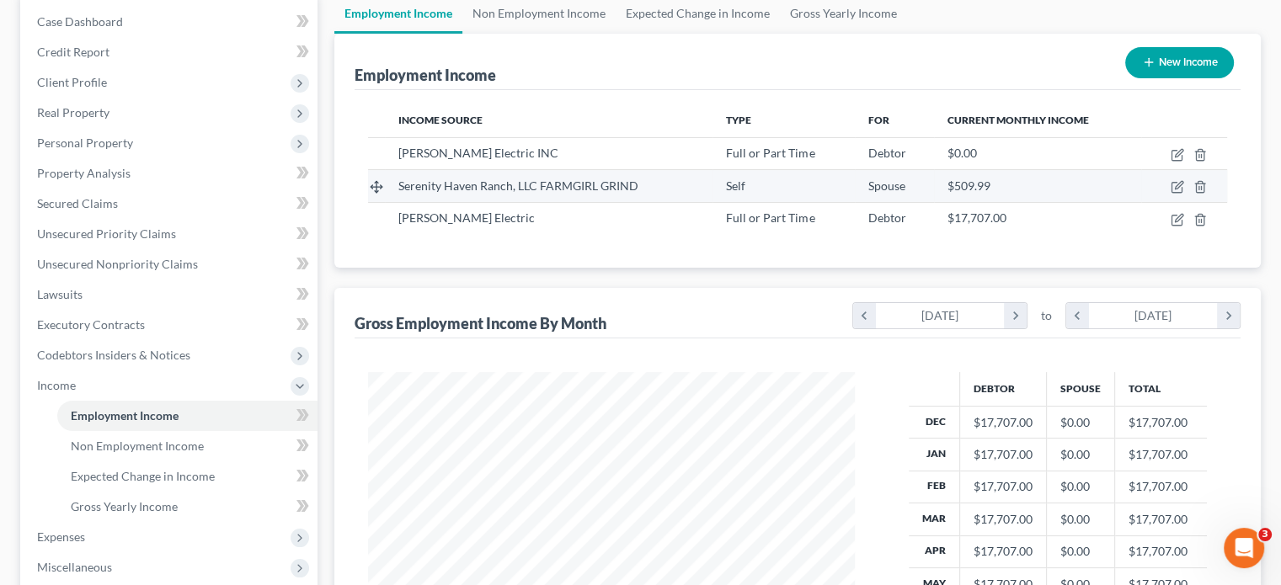
scroll to position [253, 0]
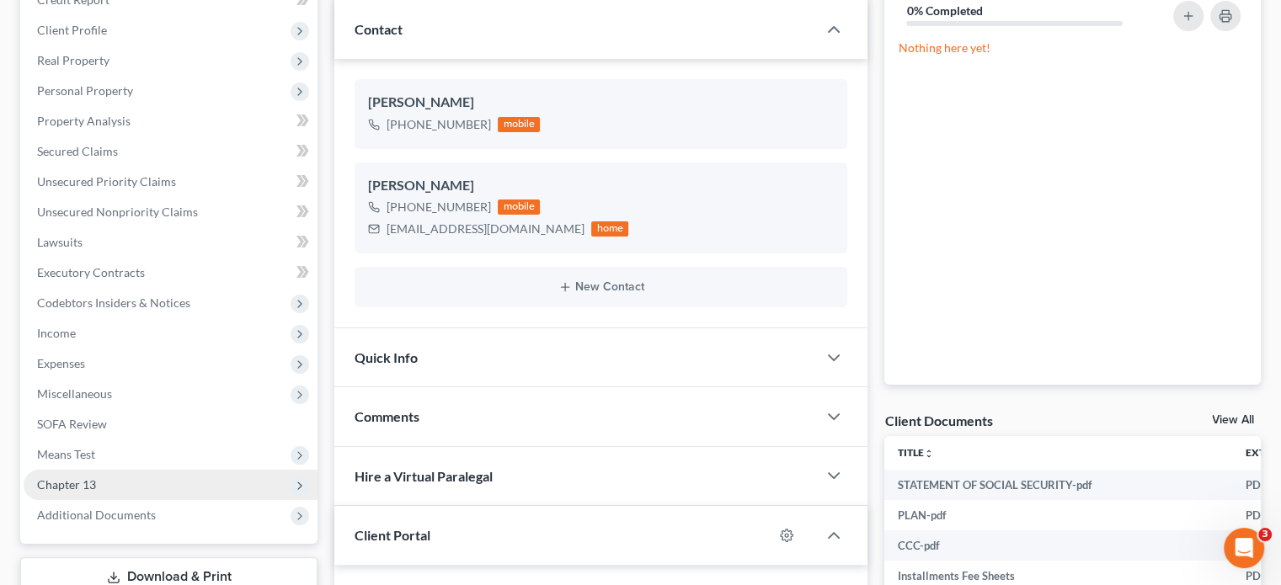
scroll to position [253, 0]
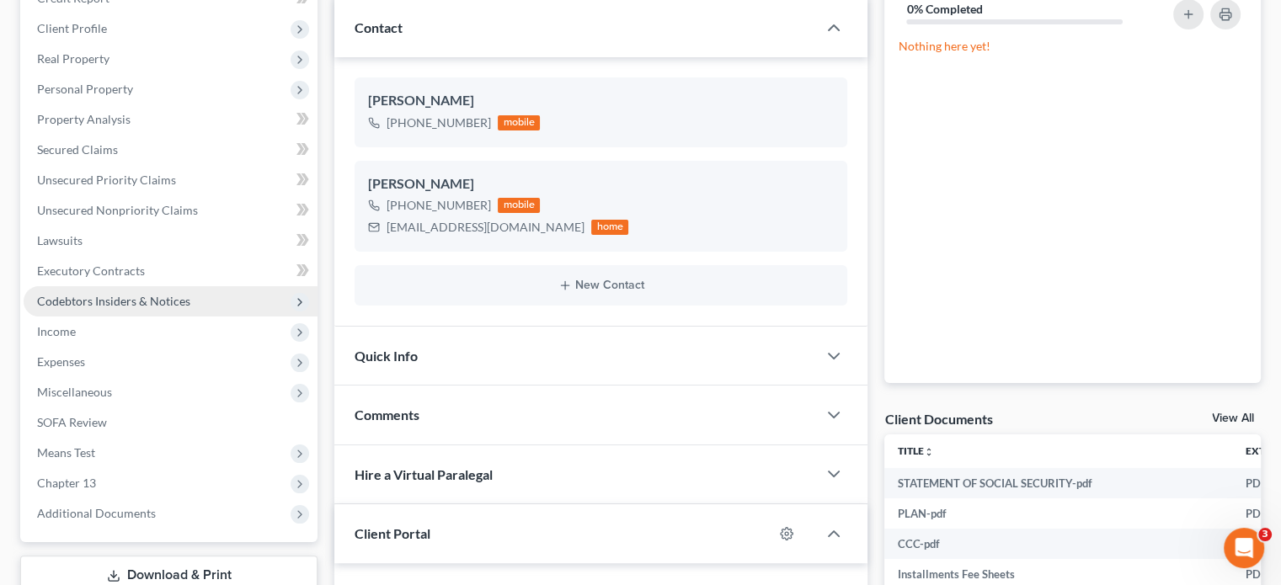
click at [161, 312] on span "Codebtors Insiders & Notices" at bounding box center [171, 301] width 294 height 30
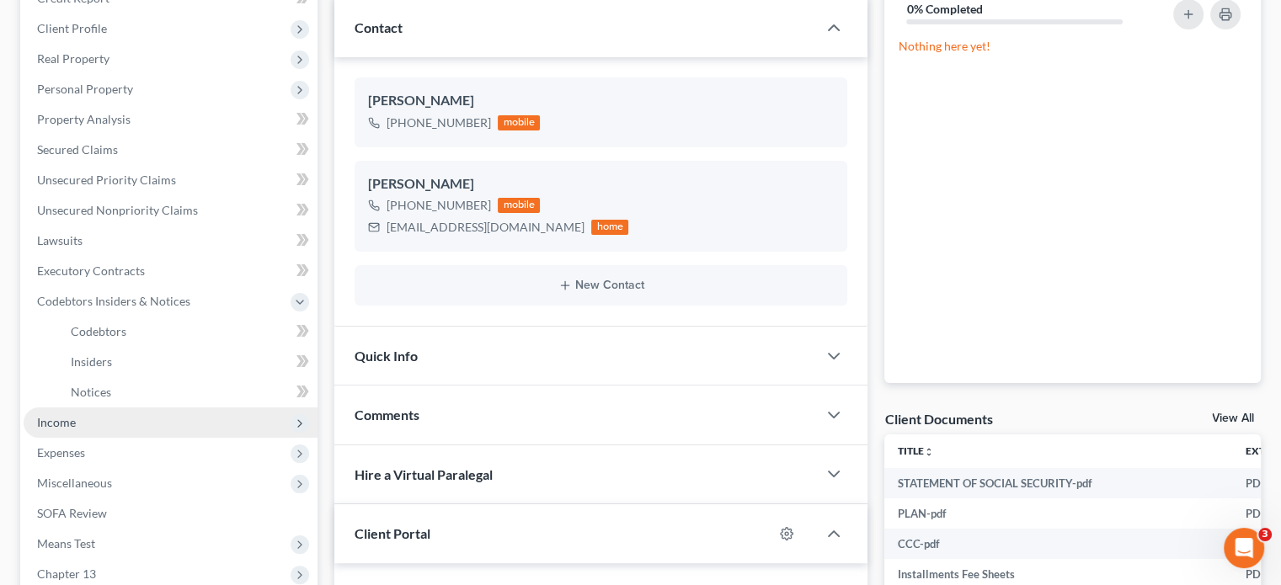
click at [172, 430] on span "Income" at bounding box center [171, 423] width 294 height 30
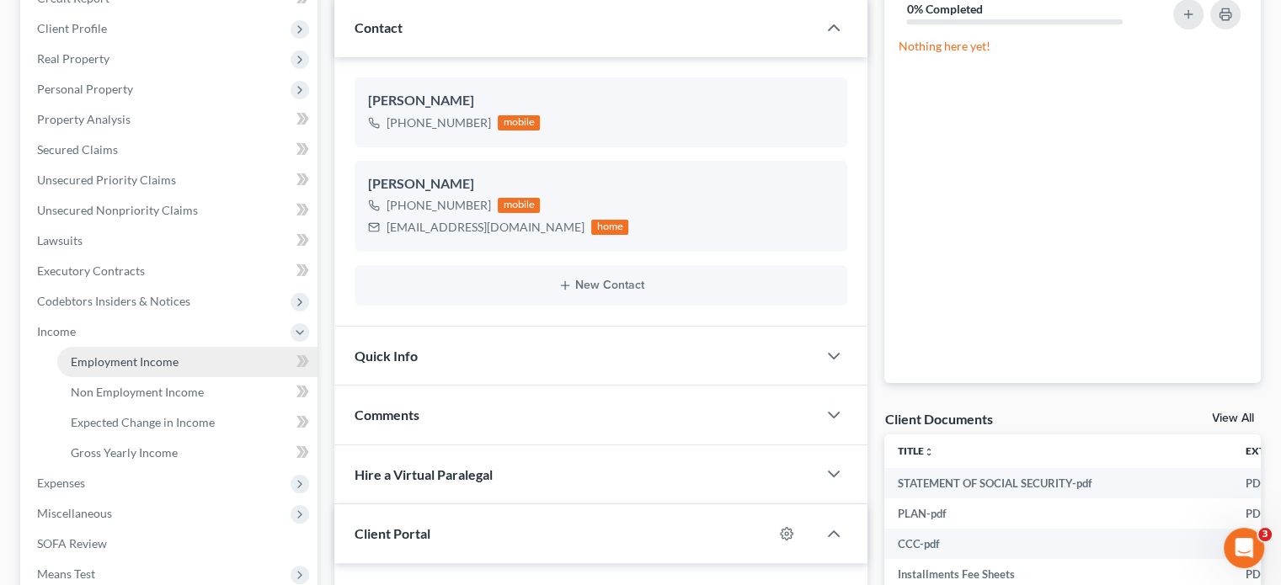
click at [154, 358] on span "Employment Income" at bounding box center [125, 362] width 108 height 14
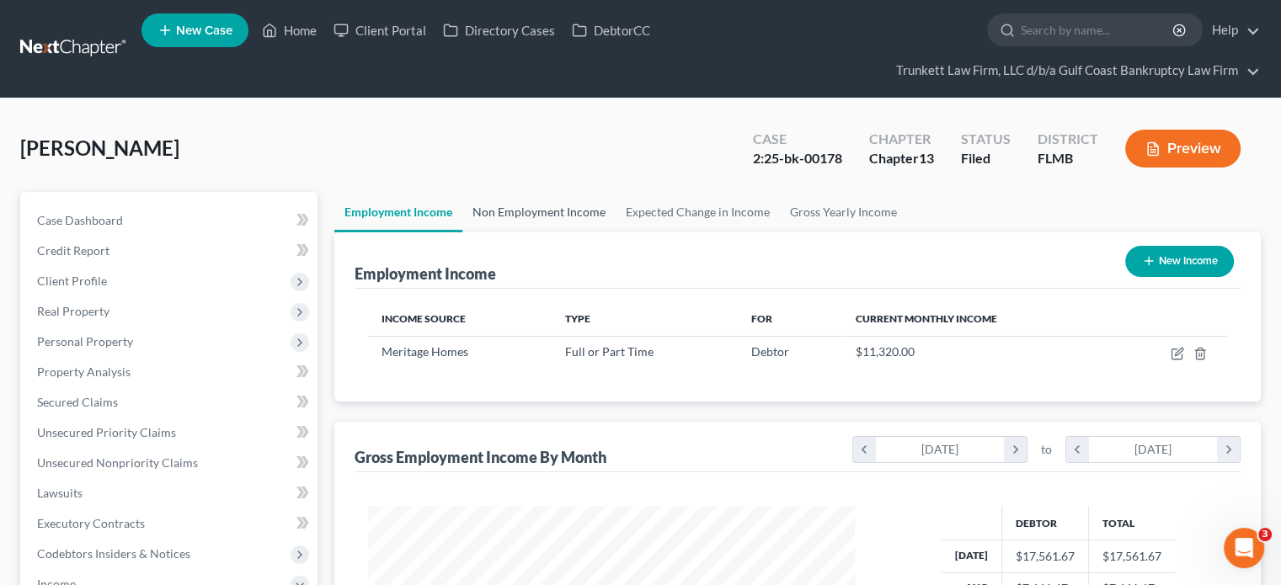
scroll to position [300, 520]
click at [495, 222] on link "Non Employment Income" at bounding box center [538, 212] width 153 height 40
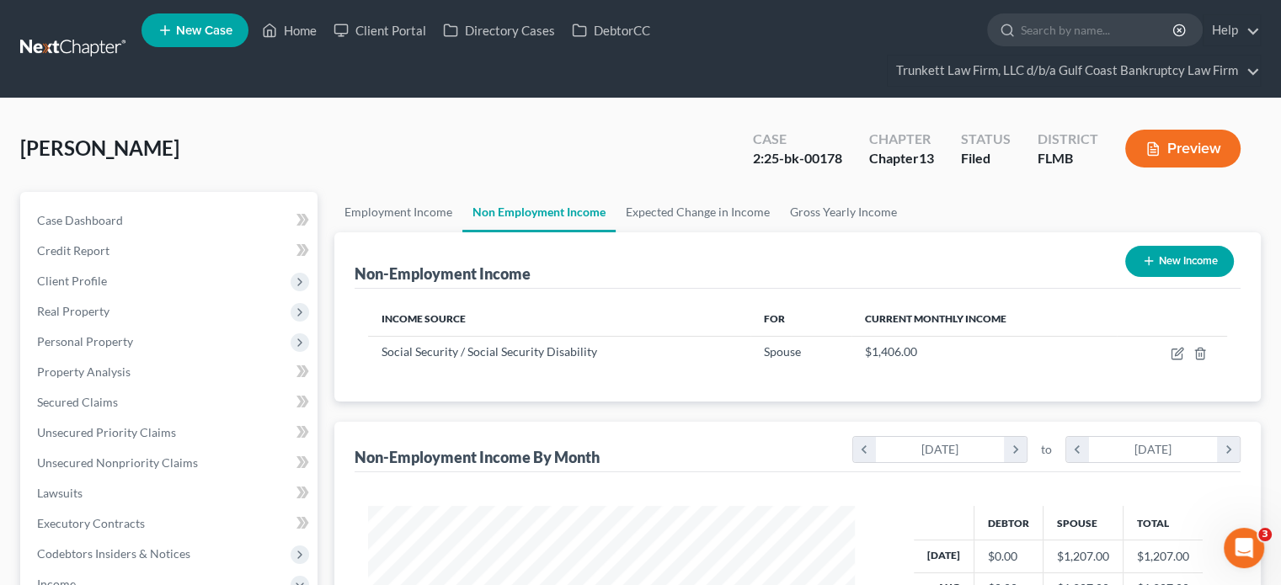
scroll to position [300, 520]
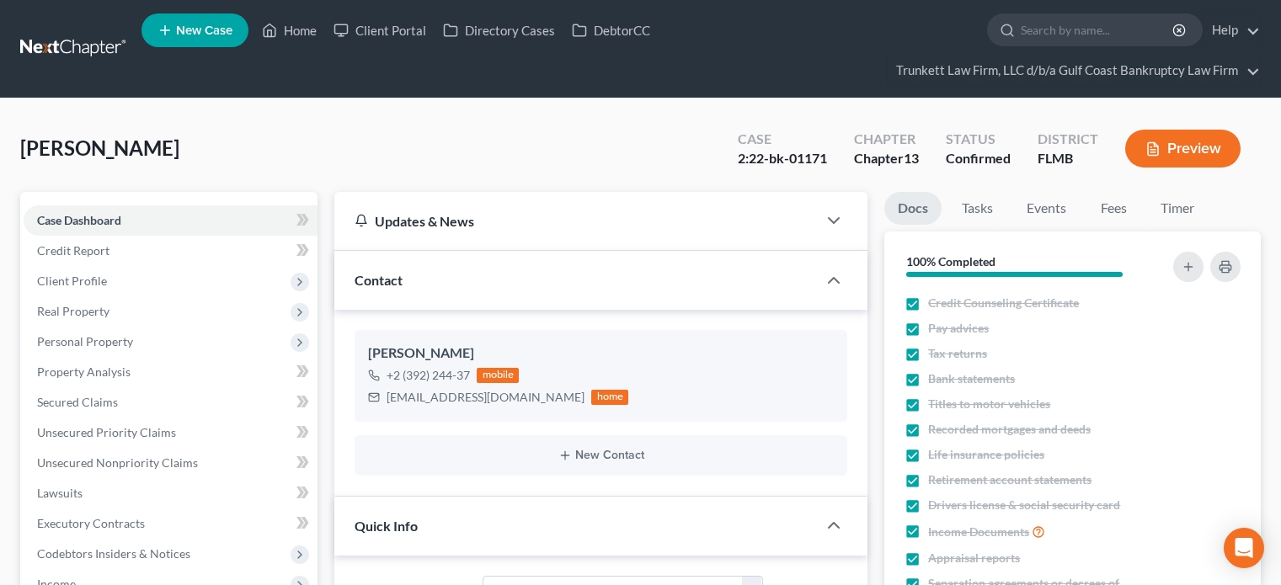
select select "0"
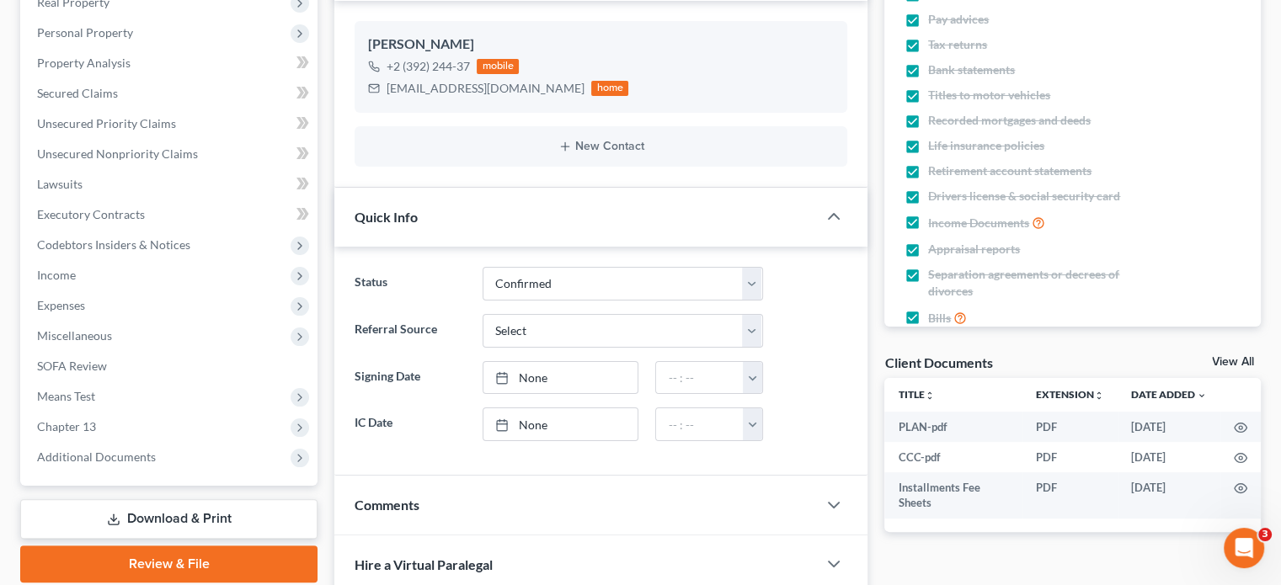
scroll to position [303, 0]
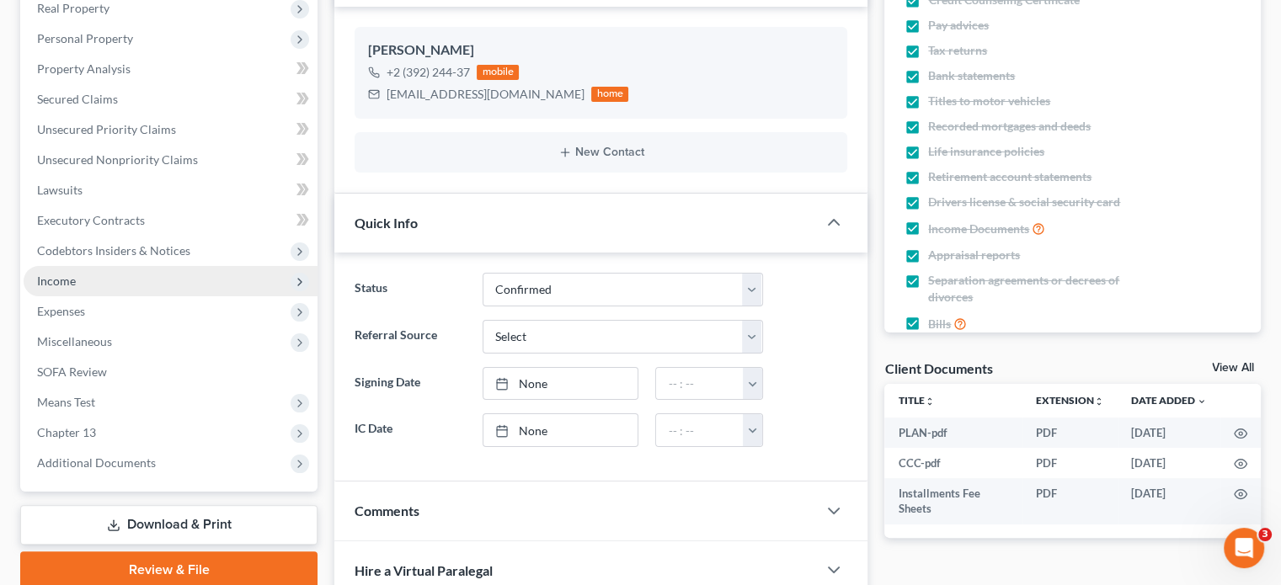
click at [86, 266] on span "Income" at bounding box center [171, 281] width 294 height 30
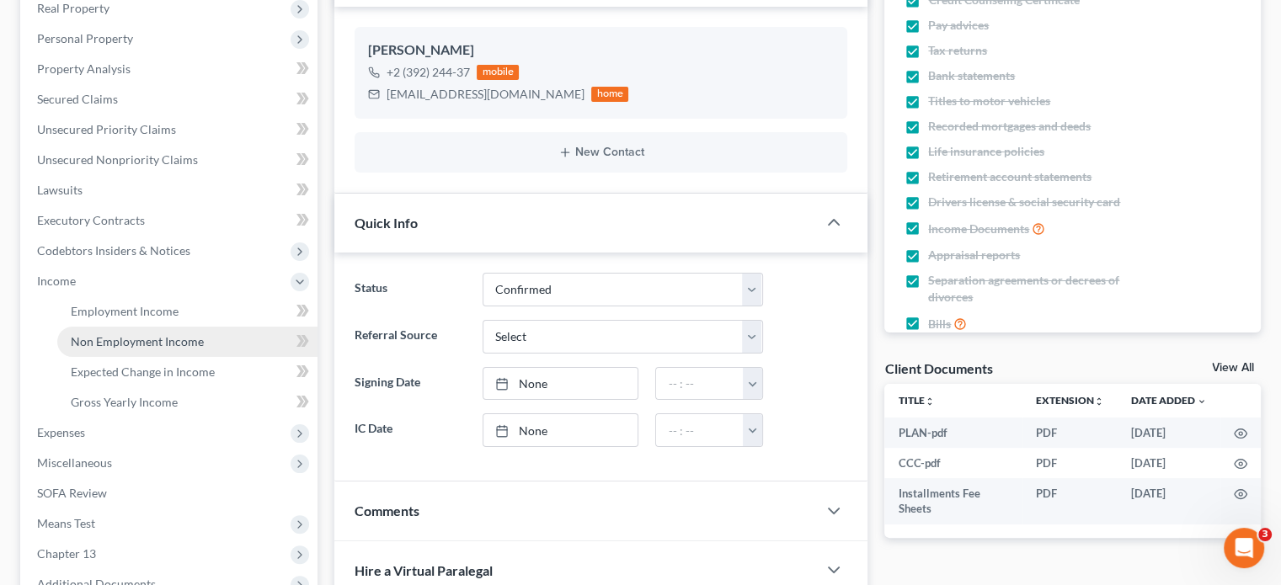
click at [195, 327] on link "Non Employment Income" at bounding box center [187, 342] width 260 height 30
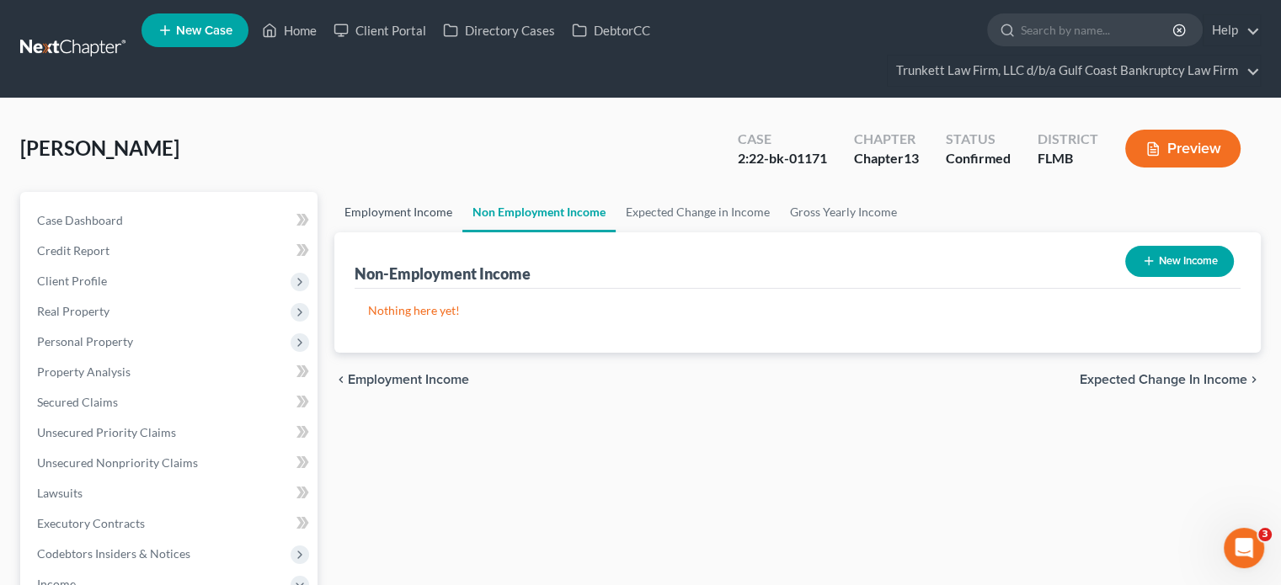
click at [441, 207] on link "Employment Income" at bounding box center [398, 212] width 128 height 40
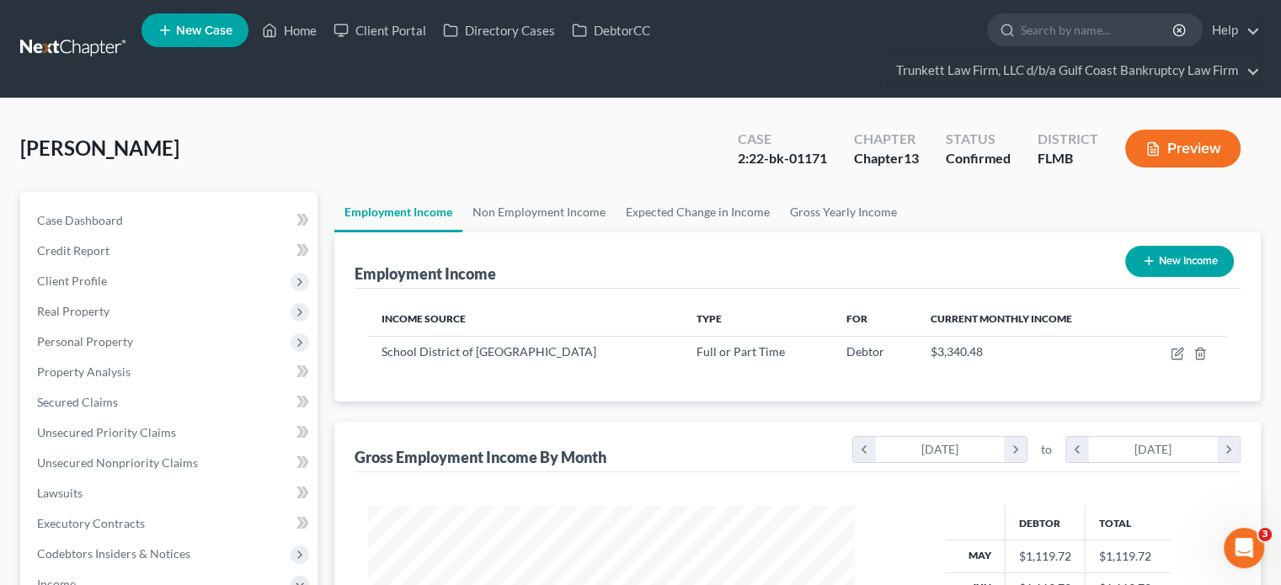
scroll to position [300, 520]
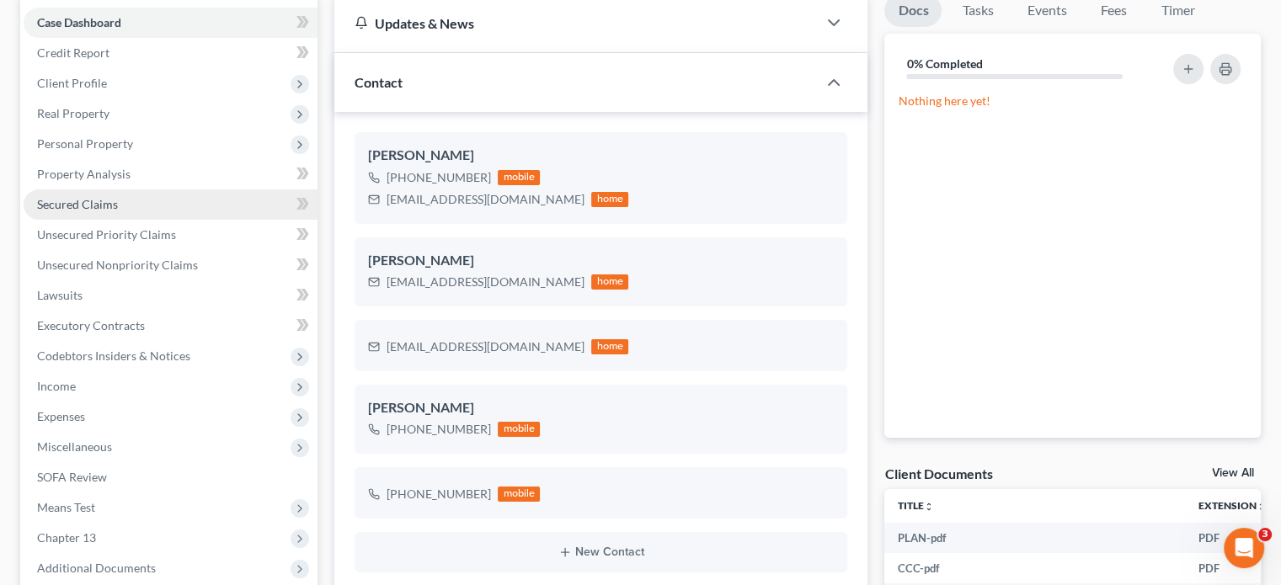
scroll to position [253, 0]
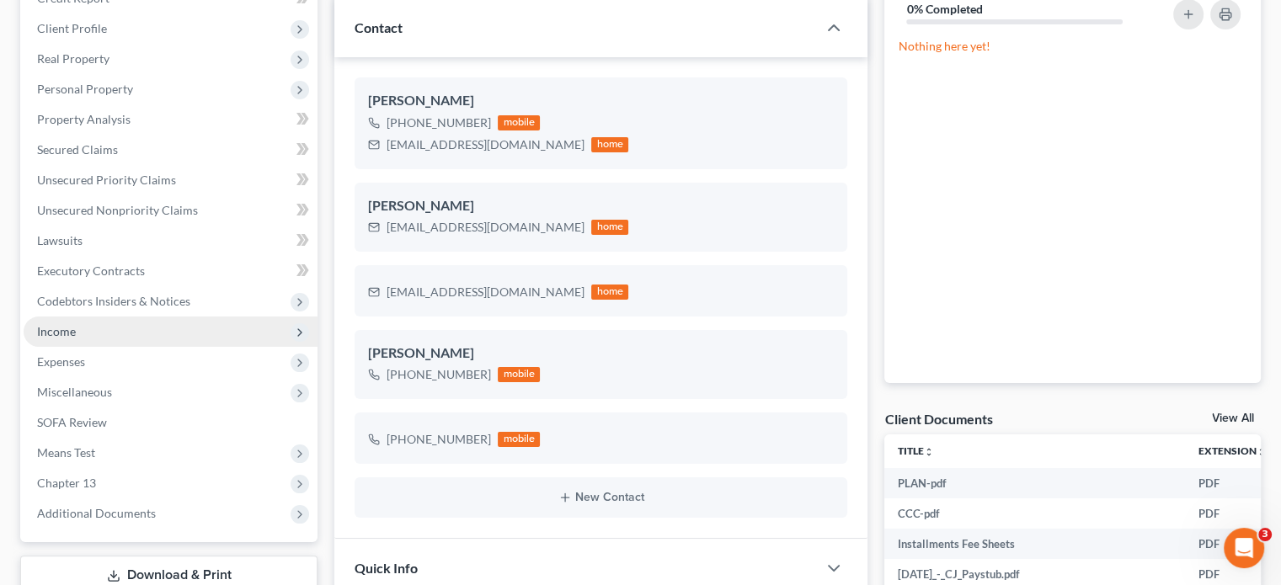
click at [116, 336] on span "Income" at bounding box center [171, 332] width 294 height 30
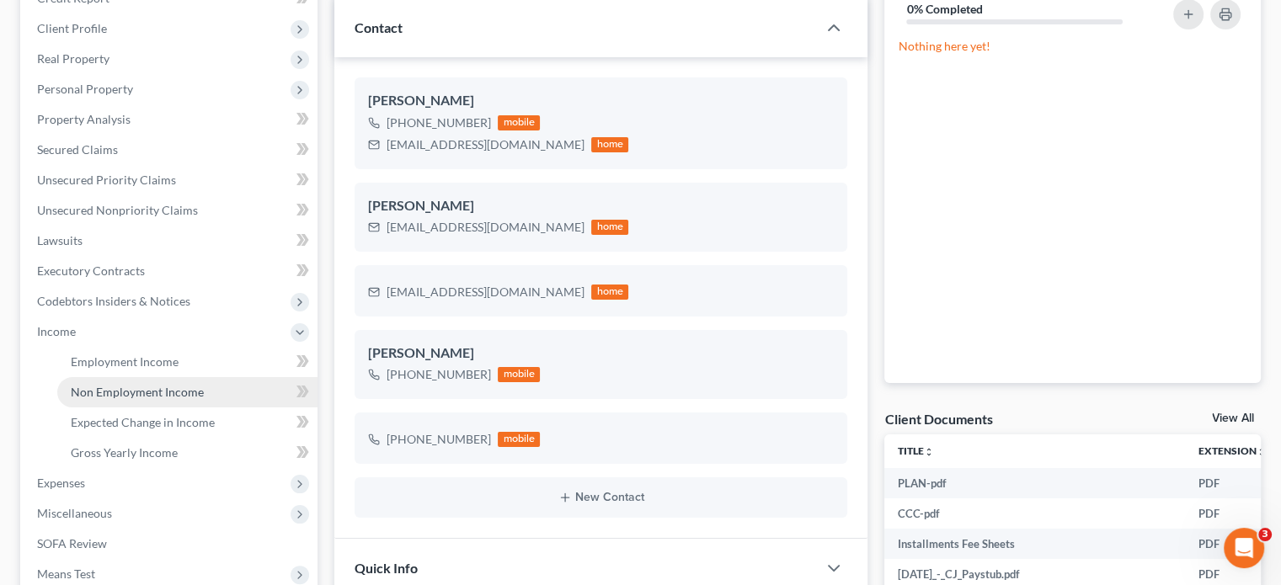
click at [105, 377] on link "Non Employment Income" at bounding box center [187, 392] width 260 height 30
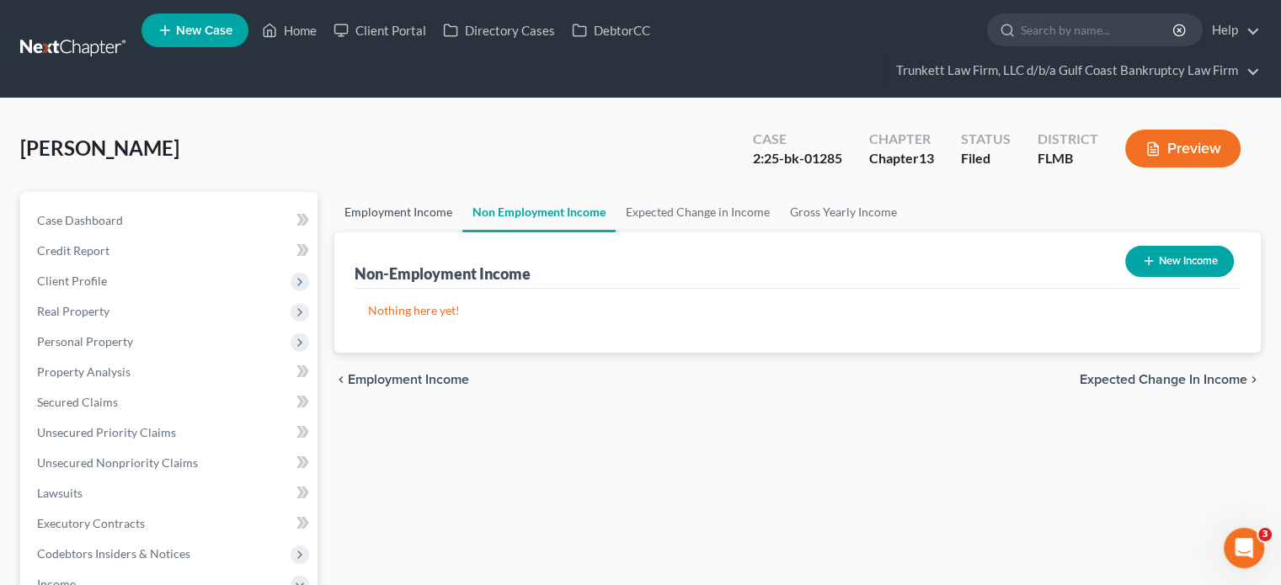
click at [436, 208] on link "Employment Income" at bounding box center [398, 212] width 128 height 40
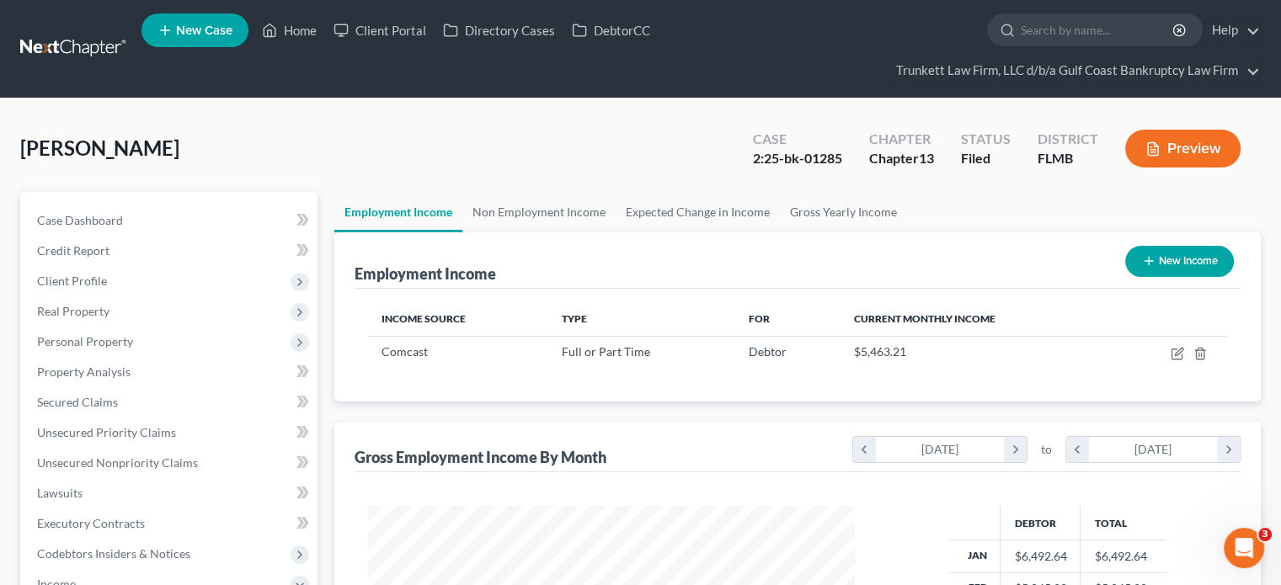
scroll to position [300, 520]
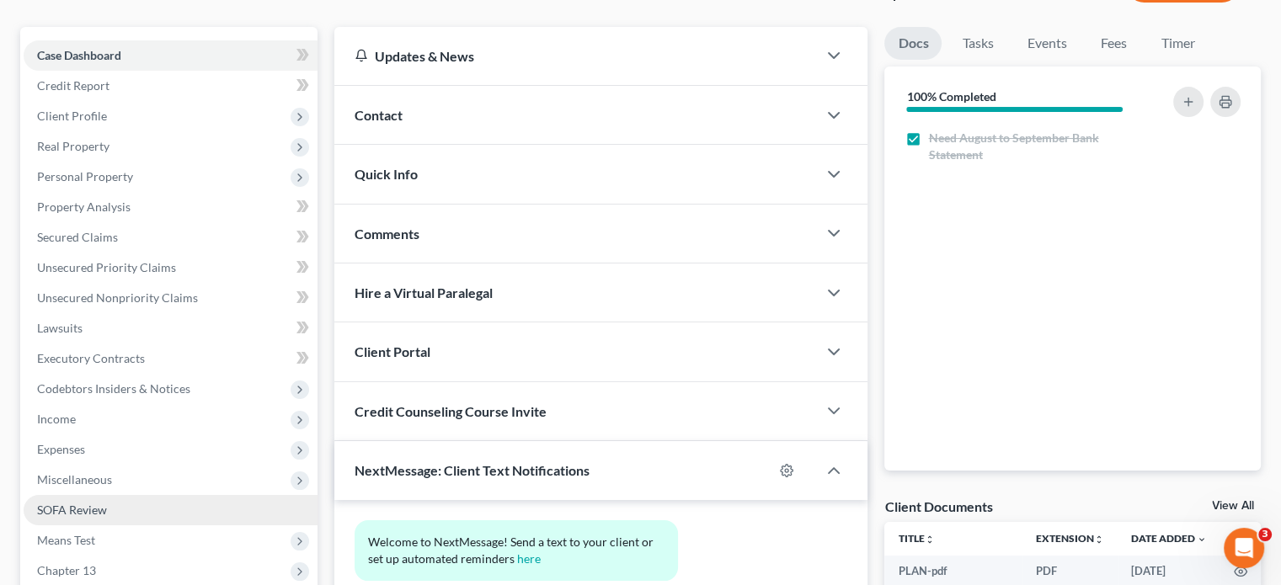
scroll to position [168, 0]
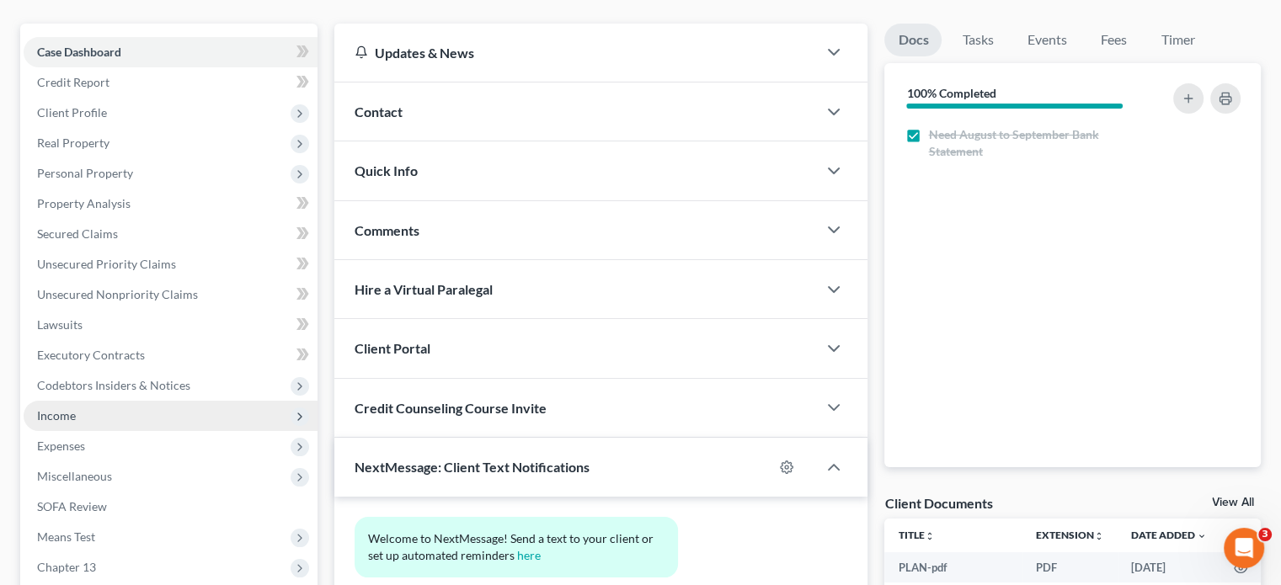
click at [87, 423] on span "Income" at bounding box center [171, 416] width 294 height 30
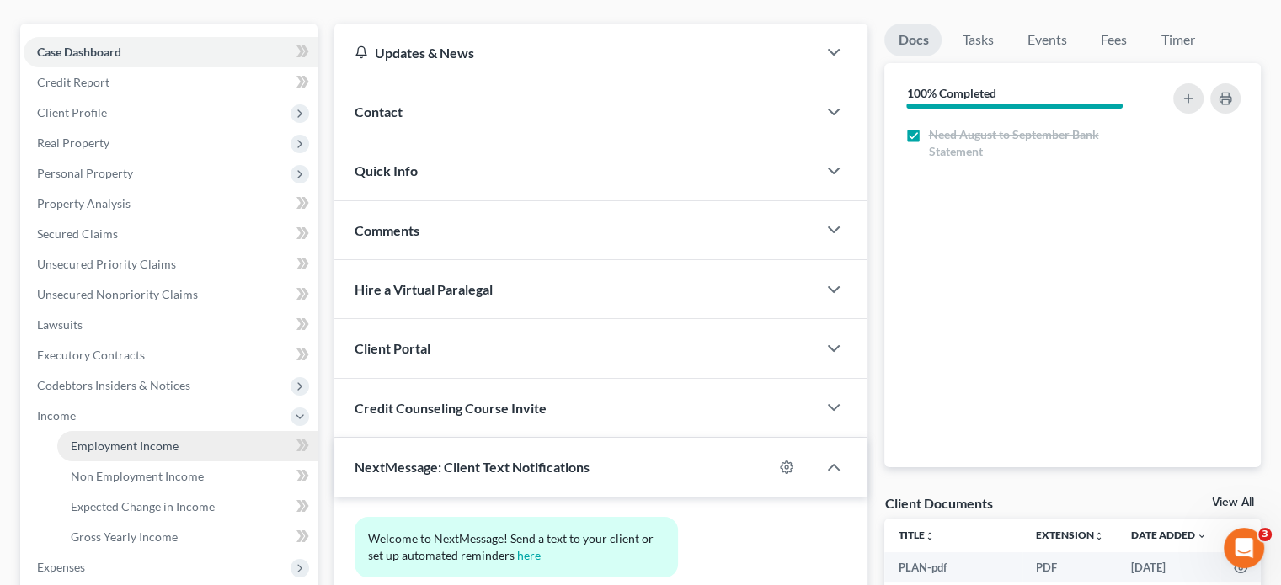
click at [193, 448] on link "Employment Income" at bounding box center [187, 446] width 260 height 30
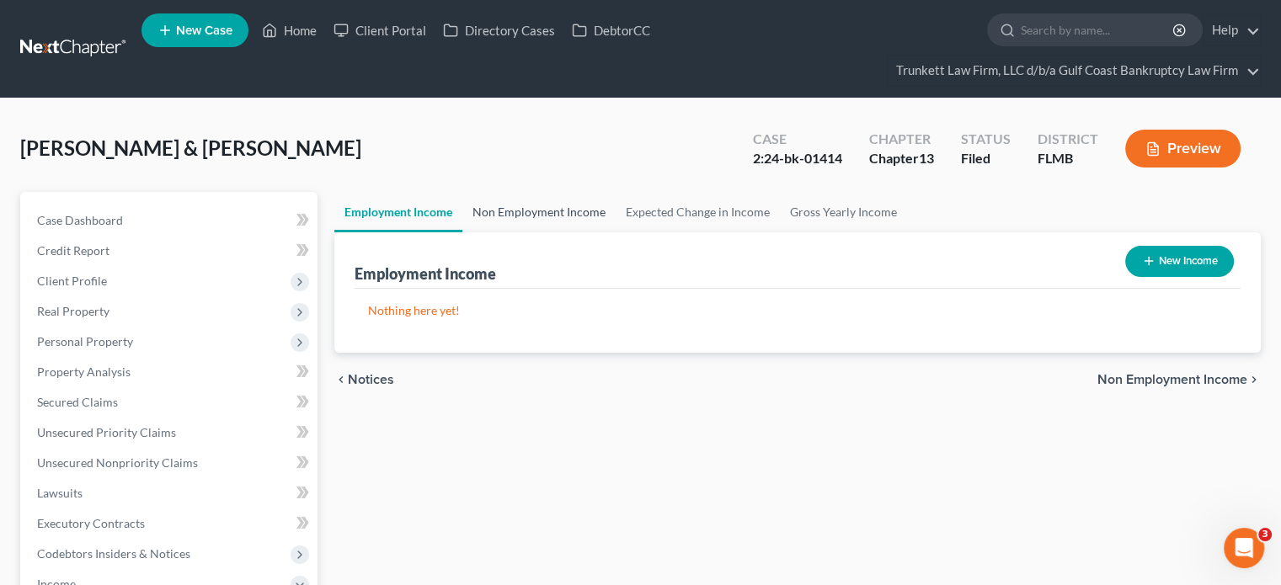
click at [507, 209] on link "Non Employment Income" at bounding box center [538, 212] width 153 height 40
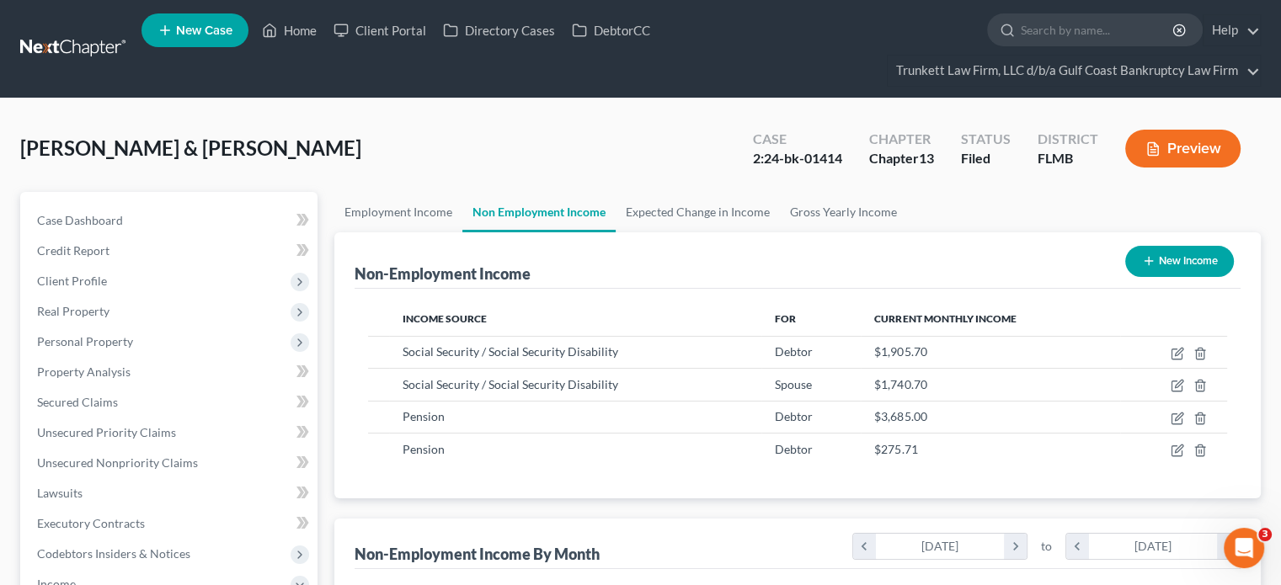
scroll to position [300, 520]
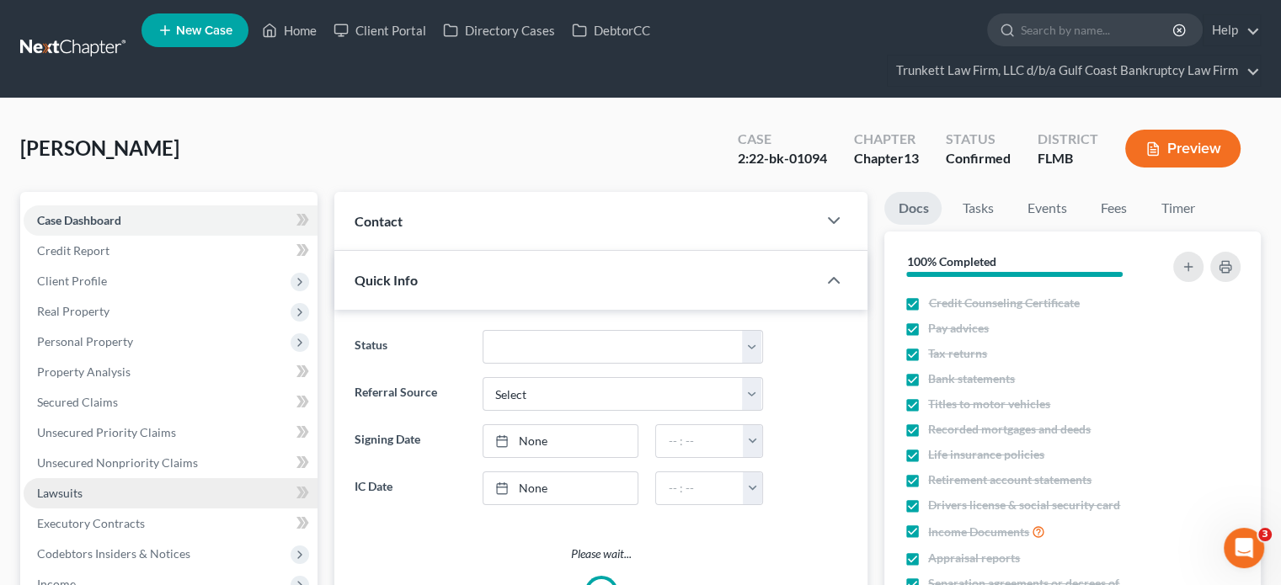
click at [125, 500] on link "Lawsuits" at bounding box center [171, 493] width 294 height 30
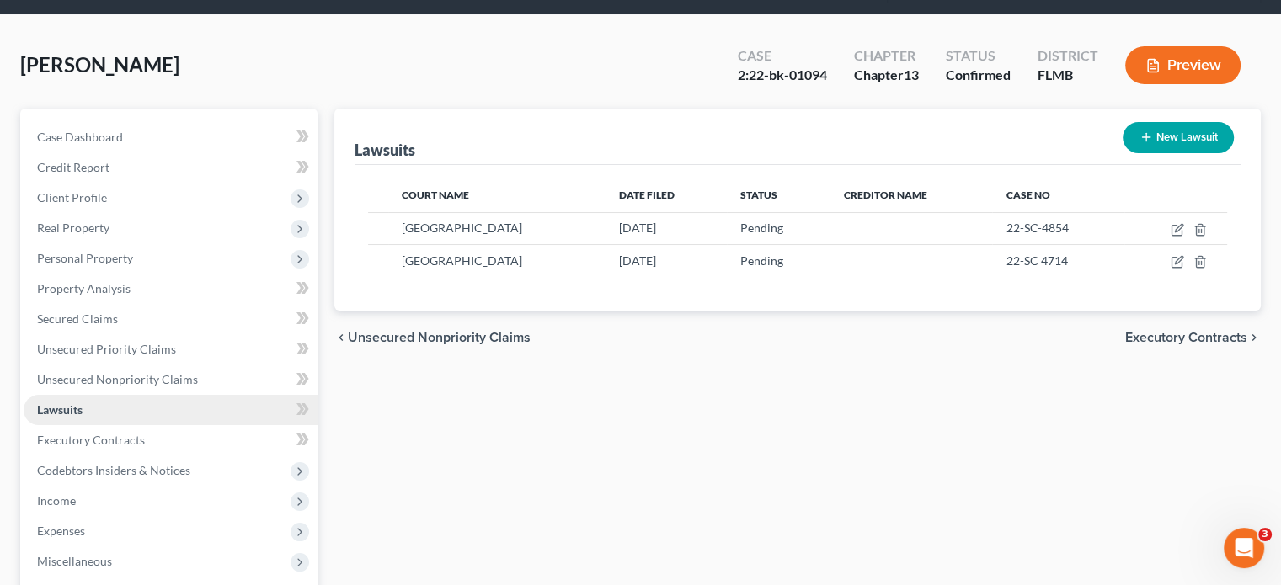
scroll to position [84, 0]
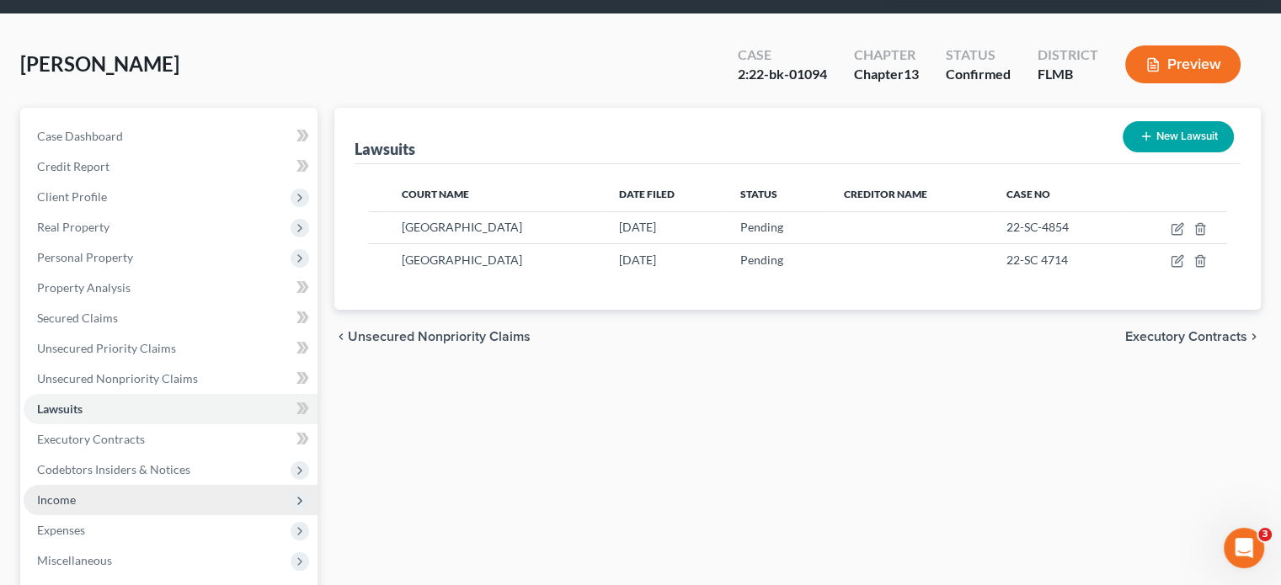
click at [121, 496] on span "Income" at bounding box center [171, 500] width 294 height 30
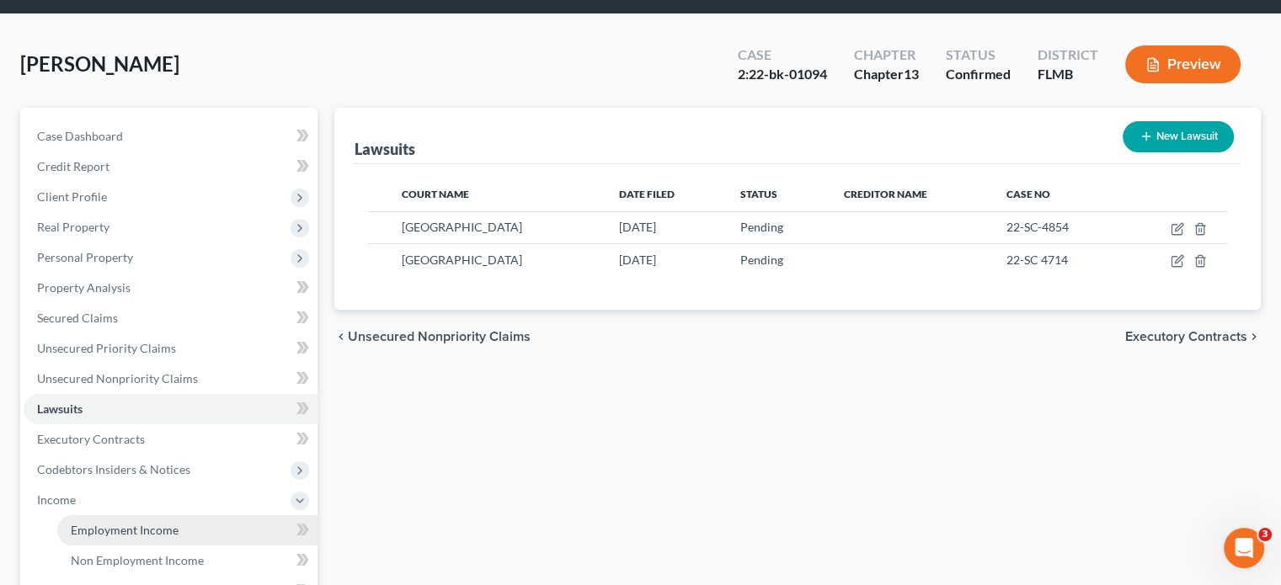
click at [192, 530] on link "Employment Income" at bounding box center [187, 531] width 260 height 30
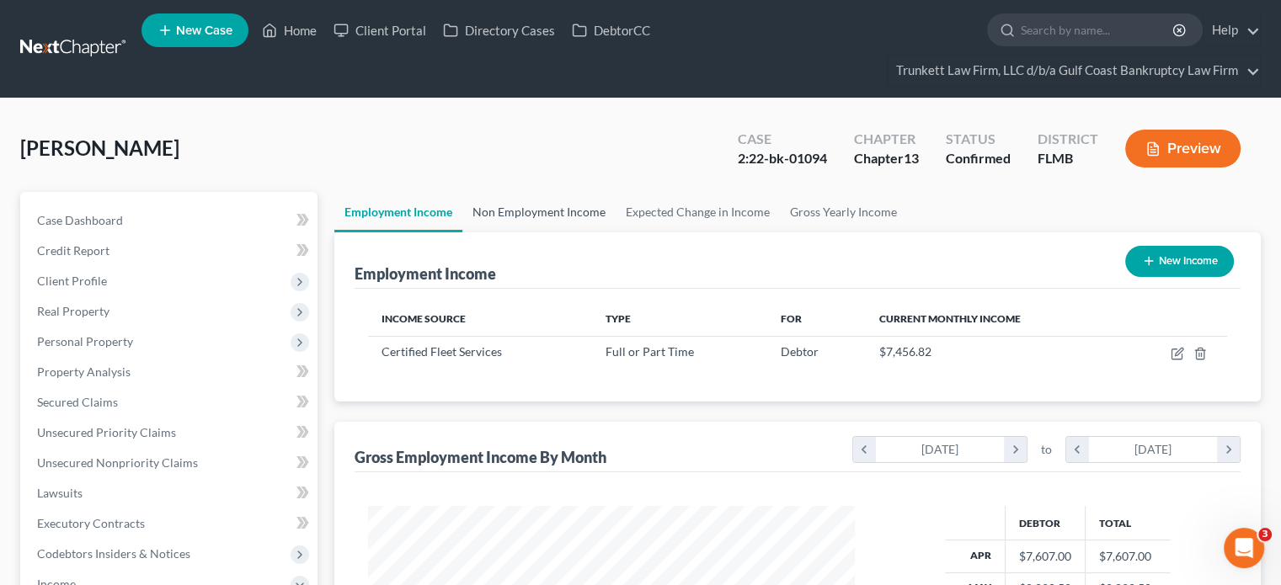
scroll to position [300, 520]
click at [506, 216] on link "Non Employment Income" at bounding box center [538, 212] width 153 height 40
